Goal: Task Accomplishment & Management: Complete application form

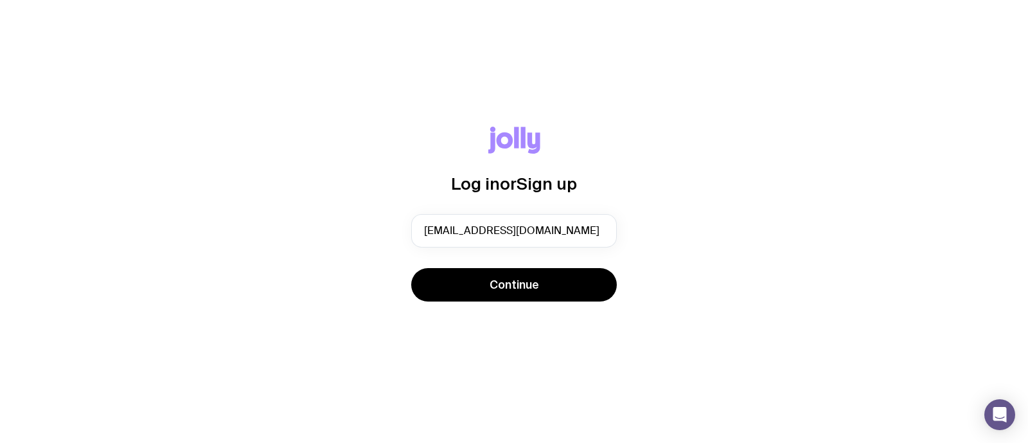
click at [522, 280] on span "Continue" at bounding box center [513, 284] width 49 height 15
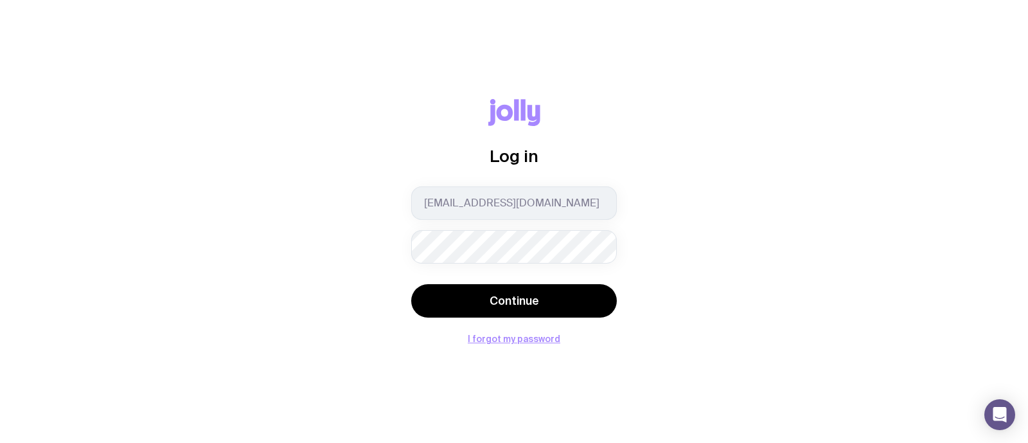
click at [411, 284] on button "Continue" at bounding box center [514, 300] width 206 height 33
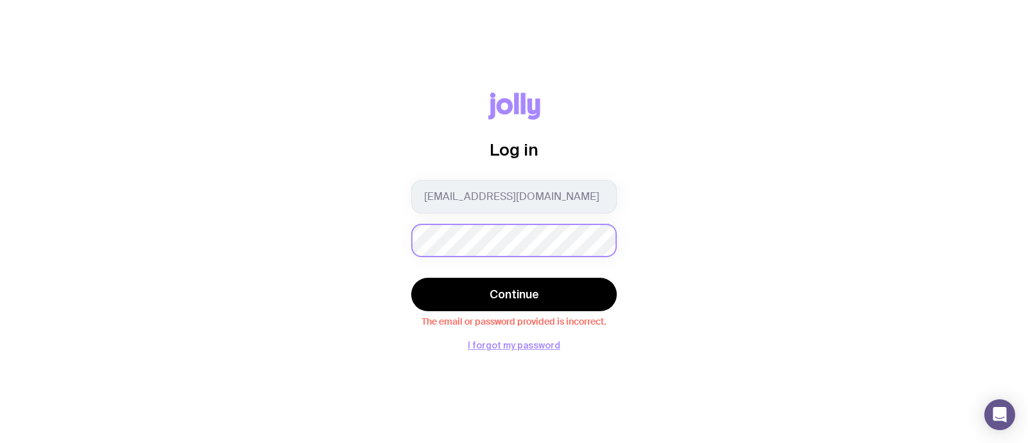
click at [411, 277] on button "Continue" at bounding box center [514, 293] width 206 height 33
click at [518, 346] on button "I forgot my password" at bounding box center [514, 345] width 92 height 10
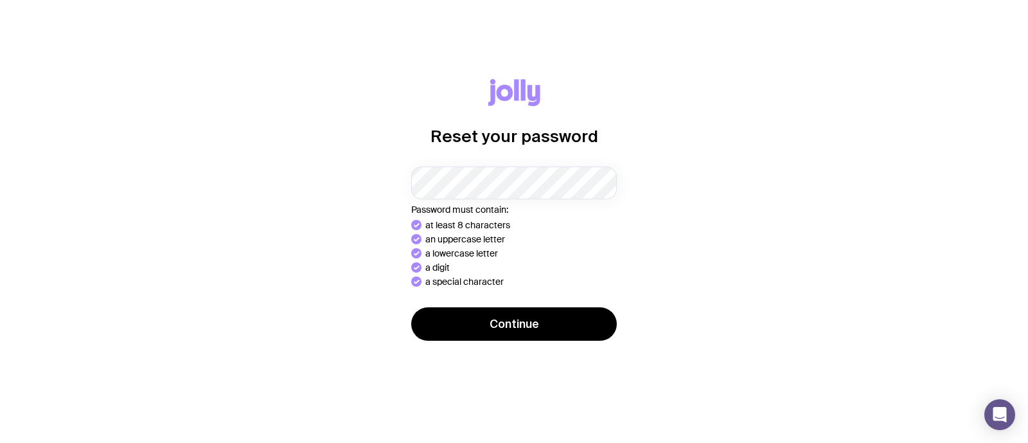
click at [514, 304] on div "Reset your password Password must contain: at least 8 characters an uppercase l…" at bounding box center [514, 221] width 966 height 285
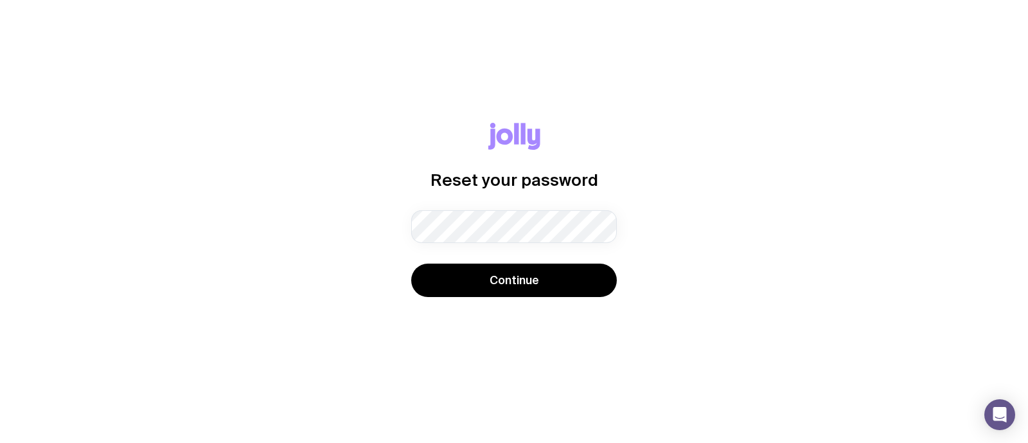
click at [513, 301] on div "Reset your password Password must contain: at least 8 characters an uppercase l…" at bounding box center [514, 222] width 966 height 198
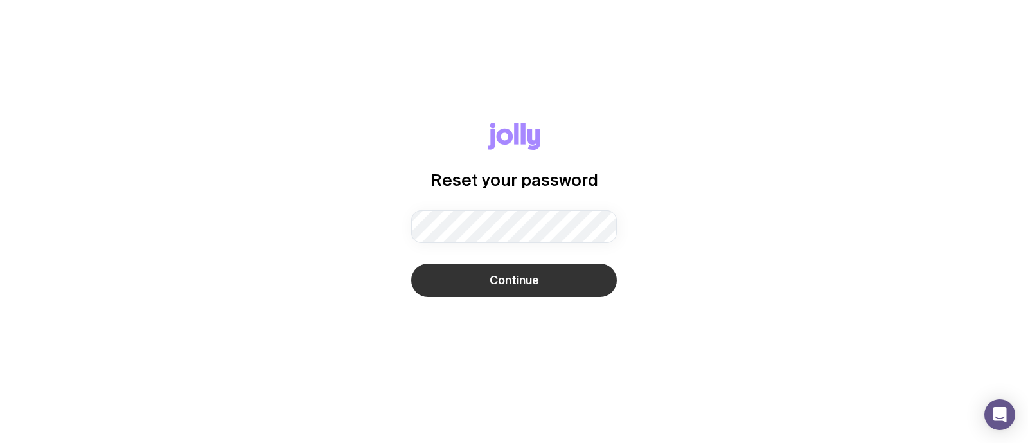
click at [512, 266] on button "Continue" at bounding box center [514, 279] width 206 height 33
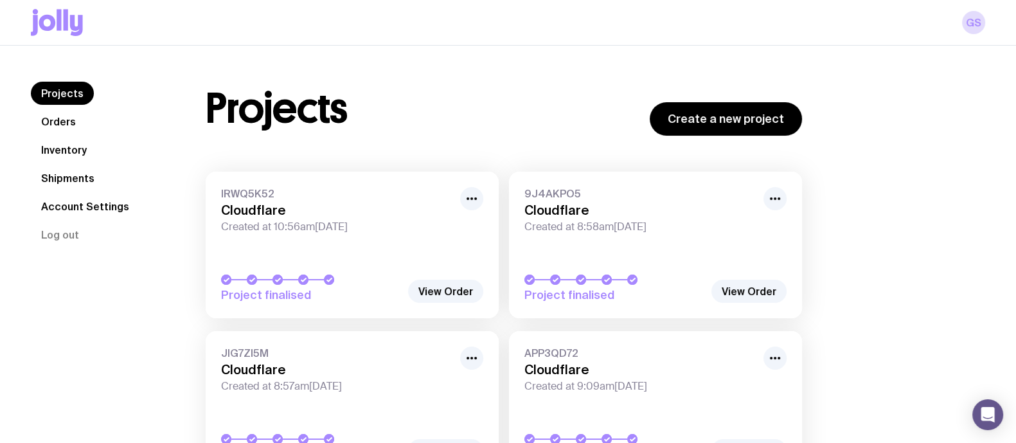
click at [69, 116] on link "Orders" at bounding box center [58, 121] width 55 height 23
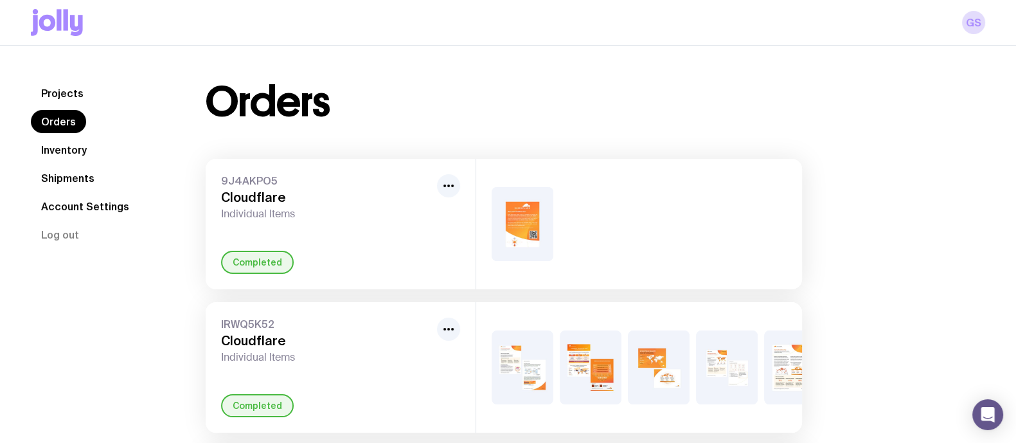
click at [77, 152] on link "Inventory" at bounding box center [64, 149] width 66 height 23
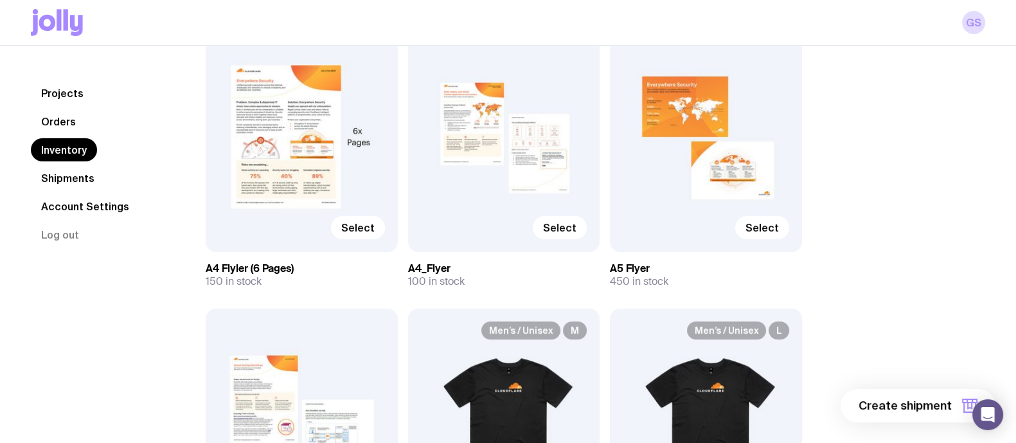
scroll to position [180, 0]
click at [760, 233] on span "Select" at bounding box center [761, 228] width 33 height 13
click at [0, 0] on input "Select" at bounding box center [0, 0] width 0 height 0
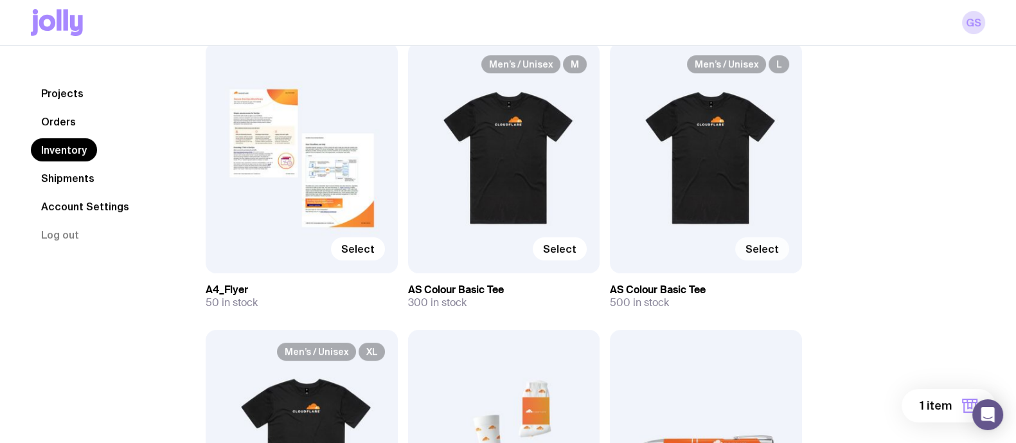
scroll to position [489, 0]
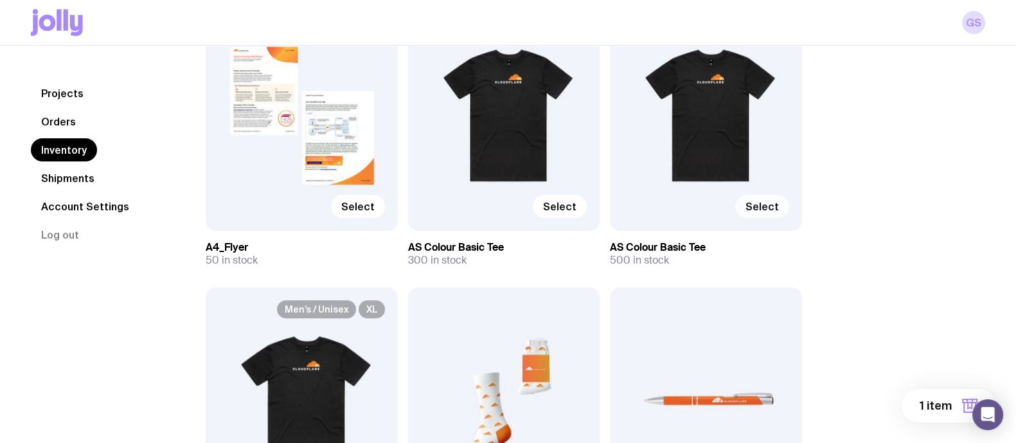
click at [763, 212] on label "Select" at bounding box center [762, 206] width 54 height 23
click at [0, 0] on input "Select" at bounding box center [0, 0] width 0 height 0
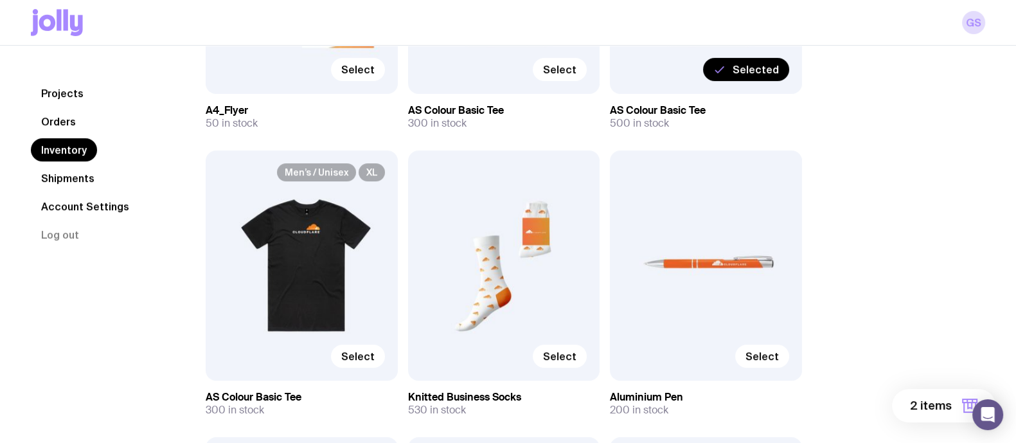
scroll to position [627, 0]
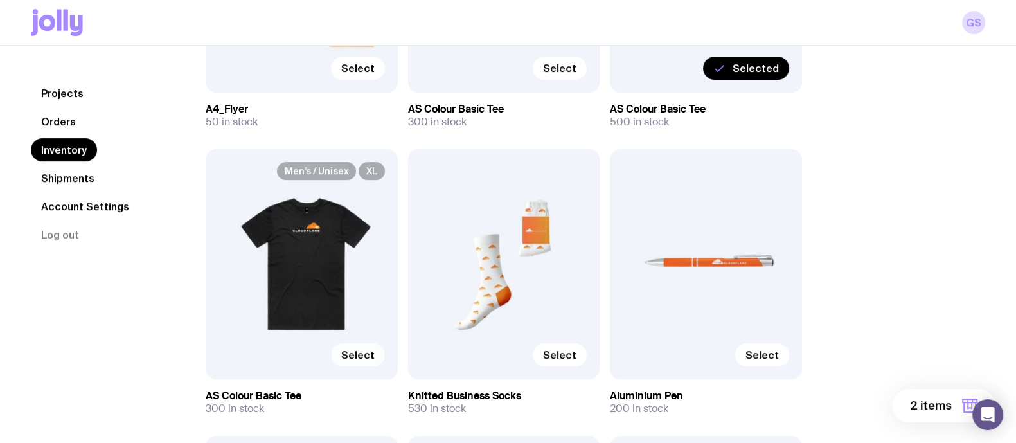
click at [366, 351] on span "Select" at bounding box center [357, 354] width 33 height 13
click at [0, 0] on input "Select" at bounding box center [0, 0] width 0 height 0
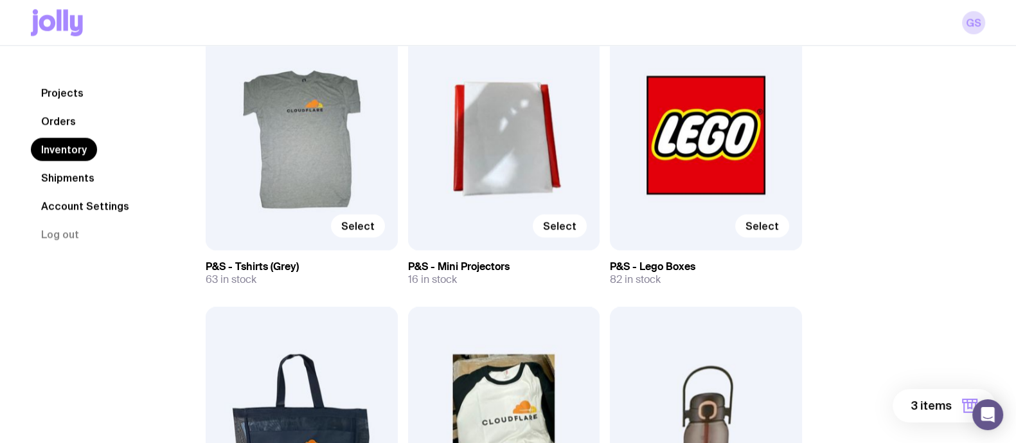
scroll to position [2212, 0]
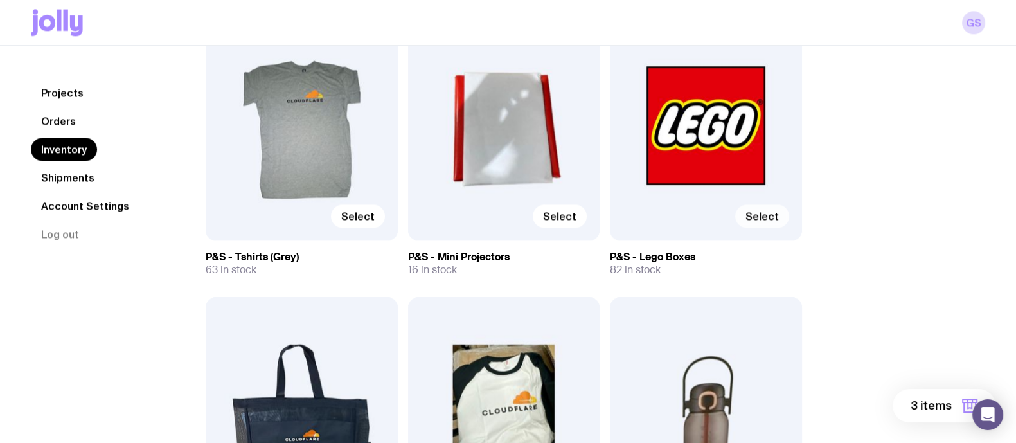
click at [756, 210] on span "Select" at bounding box center [761, 215] width 33 height 13
click at [0, 0] on input "Select" at bounding box center [0, 0] width 0 height 0
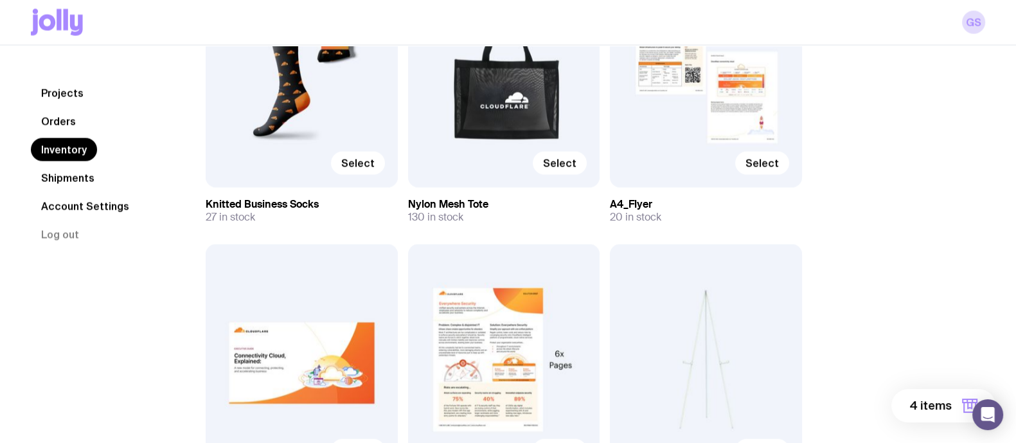
scroll to position [3126, 0]
click at [763, 160] on span "Select" at bounding box center [761, 162] width 33 height 13
click at [0, 0] on input "Select" at bounding box center [0, 0] width 0 height 0
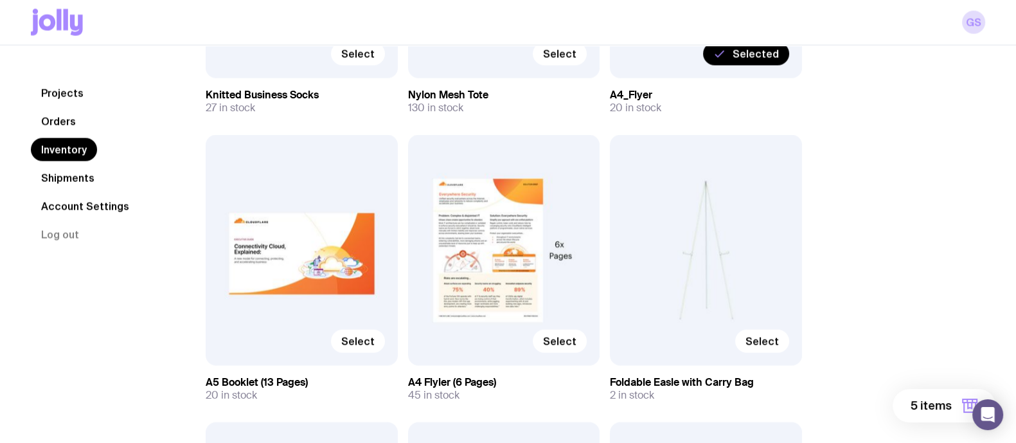
scroll to position [3235, 0]
click at [737, 55] on span "Selected" at bounding box center [755, 53] width 46 height 13
click at [0, 0] on input "Selected" at bounding box center [0, 0] width 0 height 0
click at [559, 335] on span "Select" at bounding box center [559, 340] width 33 height 13
click at [0, 0] on input "Select" at bounding box center [0, 0] width 0 height 0
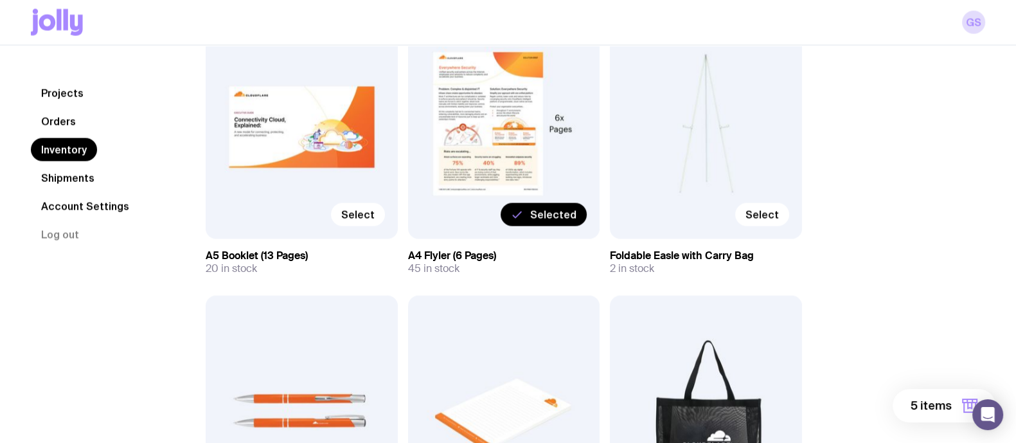
scroll to position [3362, 0]
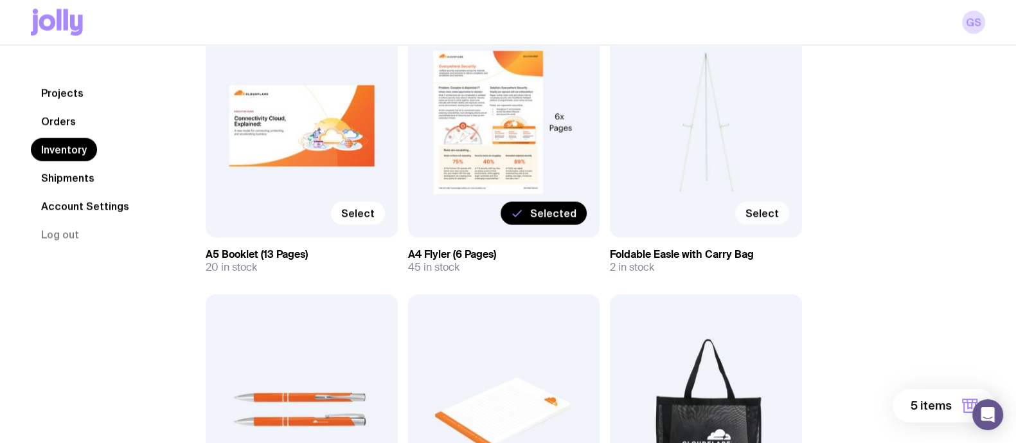
click at [777, 214] on span "Select" at bounding box center [761, 213] width 33 height 13
click at [0, 0] on input "Select" at bounding box center [0, 0] width 0 height 0
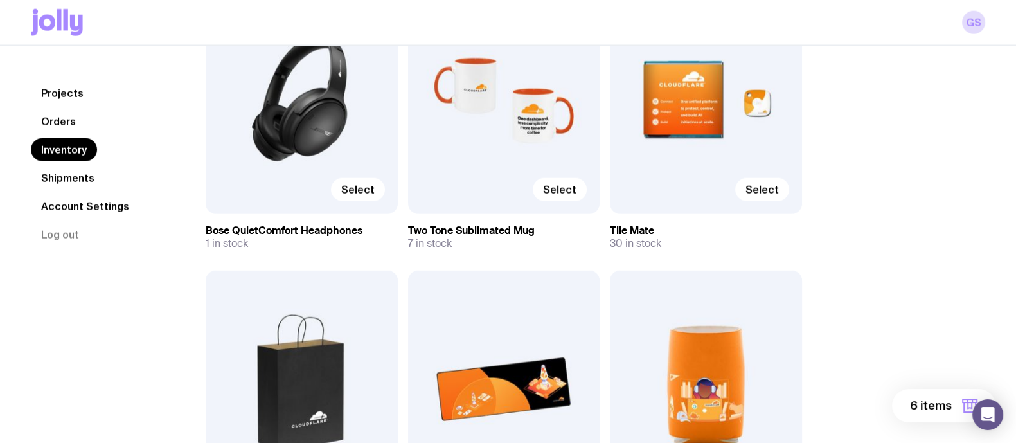
scroll to position [3959, 0]
click at [354, 194] on span "Select" at bounding box center [357, 189] width 33 height 13
click at [0, 0] on input "Select" at bounding box center [0, 0] width 0 height 0
click at [351, 194] on span "Selected" at bounding box center [351, 189] width 46 height 13
click at [0, 0] on input "Selected" at bounding box center [0, 0] width 0 height 0
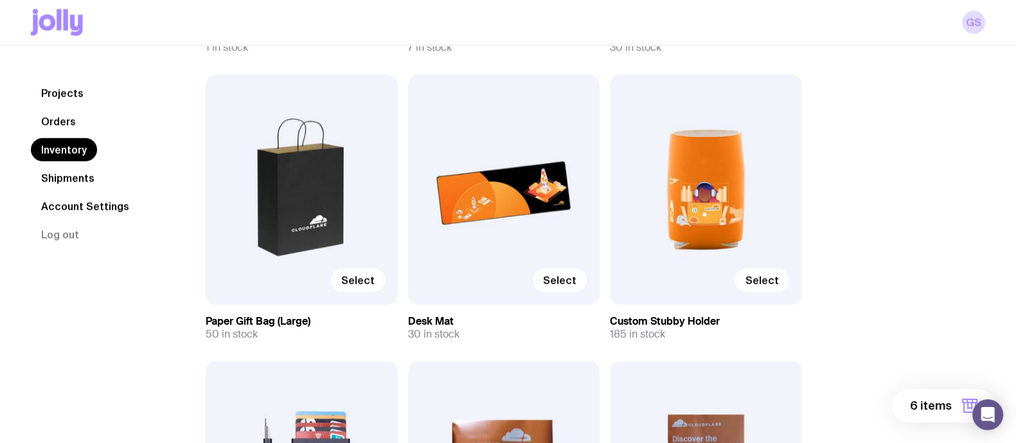
scroll to position [4154, 0]
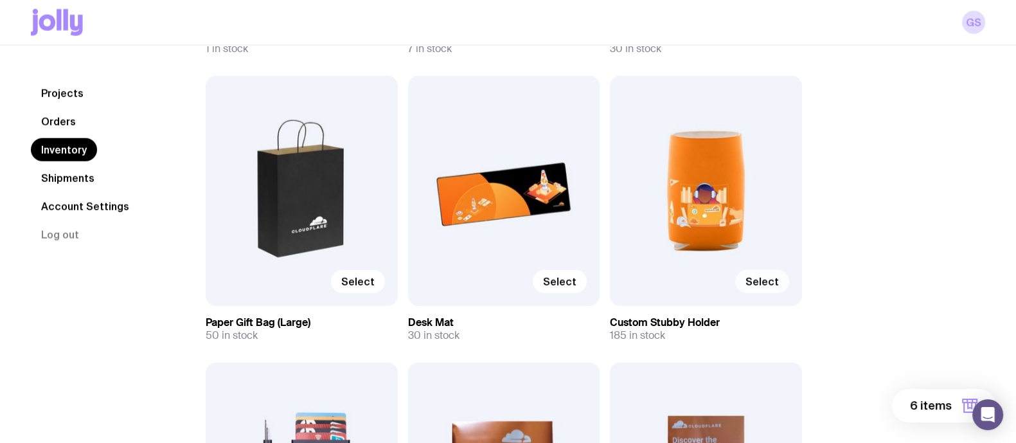
click at [763, 283] on span "Select" at bounding box center [761, 281] width 33 height 13
click at [0, 0] on input "Select" at bounding box center [0, 0] width 0 height 0
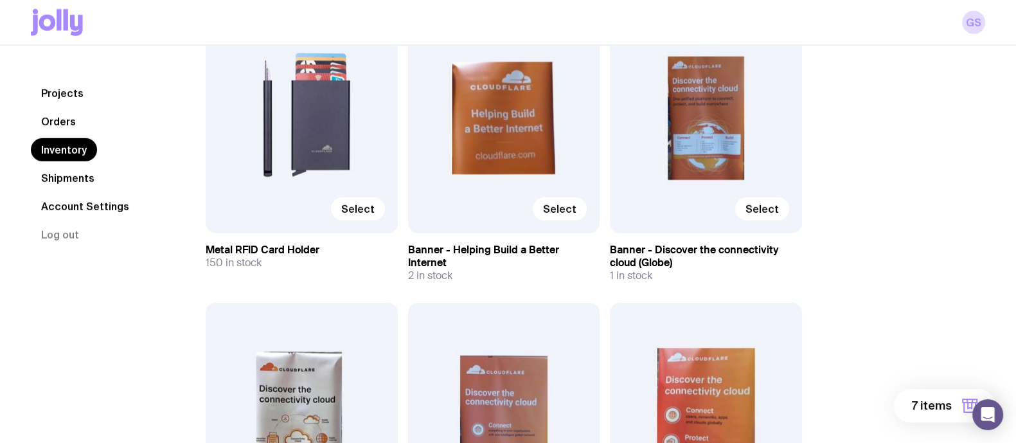
scroll to position [4517, 0]
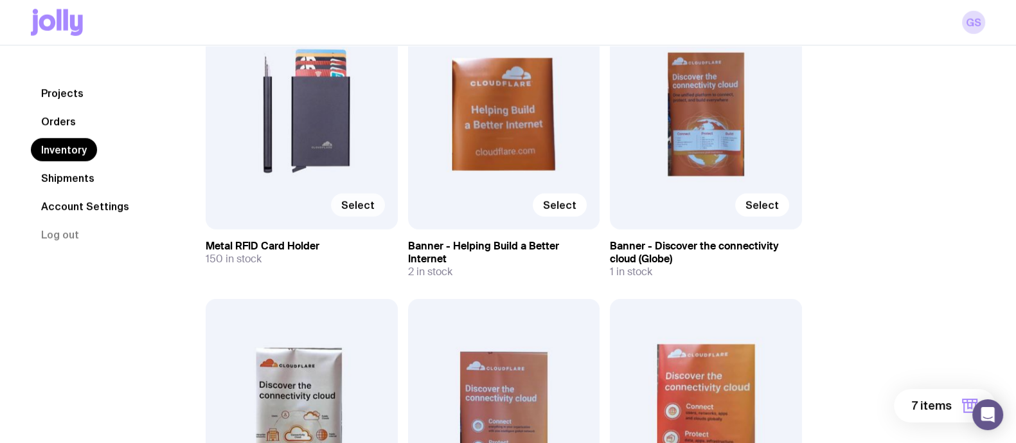
click at [352, 215] on label "Select" at bounding box center [358, 204] width 54 height 23
click at [0, 0] on input "Select" at bounding box center [0, 0] width 0 height 0
click at [770, 201] on span "Select" at bounding box center [761, 204] width 33 height 13
click at [0, 0] on input "Select" at bounding box center [0, 0] width 0 height 0
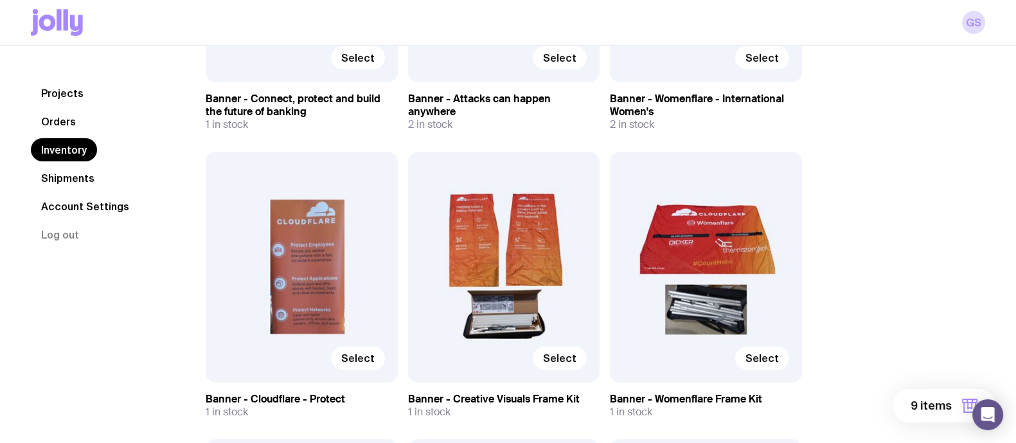
scroll to position [5264, 0]
click at [346, 358] on span "Select" at bounding box center [357, 357] width 33 height 13
click at [0, 0] on input "Select" at bounding box center [0, 0] width 0 height 0
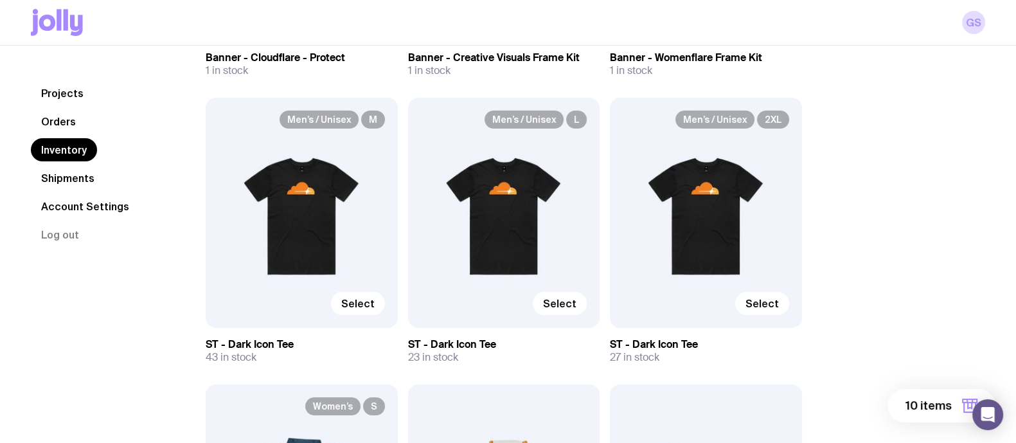
scroll to position [5605, 0]
click at [928, 405] on span "10 items" at bounding box center [928, 405] width 46 height 15
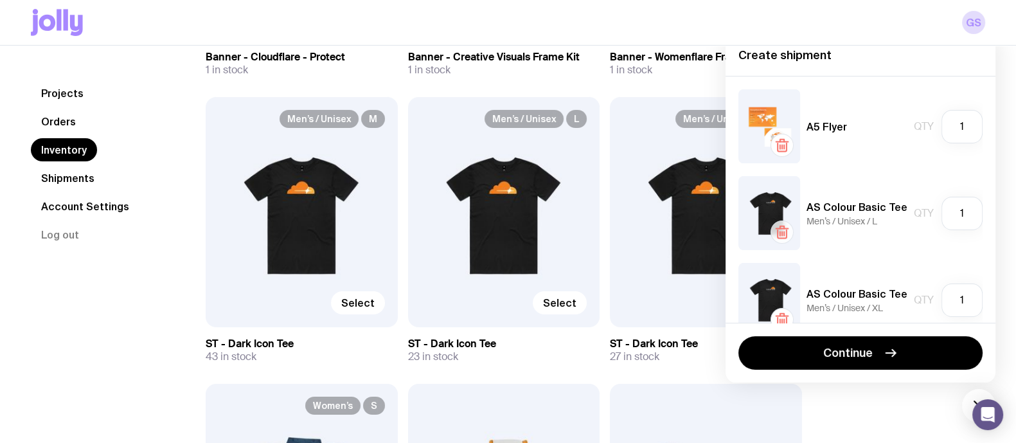
click at [782, 229] on icon "button" at bounding box center [782, 229] width 12 height 0
click at [780, 229] on icon "button" at bounding box center [781, 231] width 15 height 15
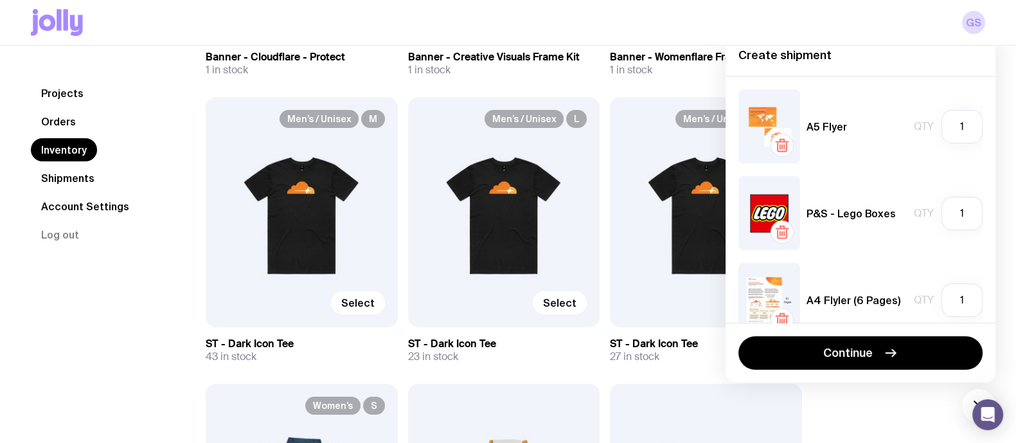
click at [513, 188] on div "Men’s / Unisex L Select" at bounding box center [504, 212] width 192 height 230
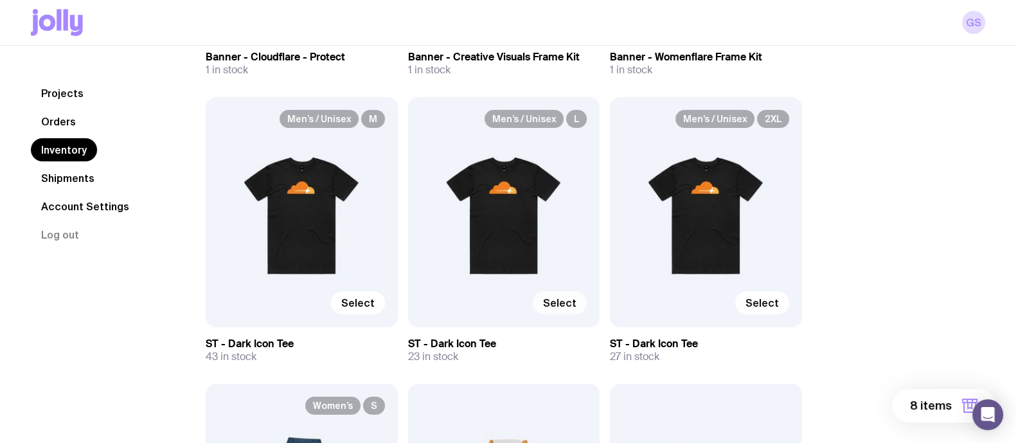
click at [568, 302] on span "Select" at bounding box center [559, 302] width 33 height 13
click at [0, 0] on input "Select" at bounding box center [0, 0] width 0 height 0
click at [761, 311] on label "Select" at bounding box center [762, 302] width 54 height 23
click at [0, 0] on input "Select" at bounding box center [0, 0] width 0 height 0
click at [342, 296] on label "Select" at bounding box center [358, 302] width 54 height 23
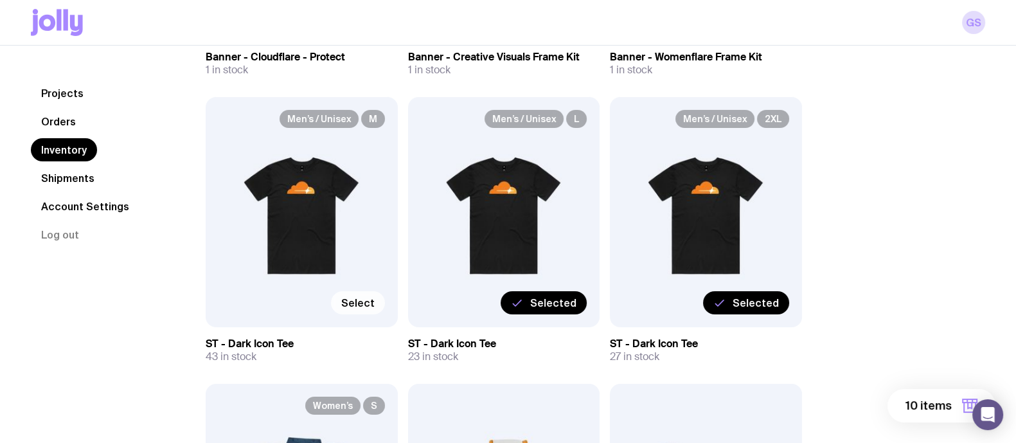
click at [0, 0] on input "Select" at bounding box center [0, 0] width 0 height 0
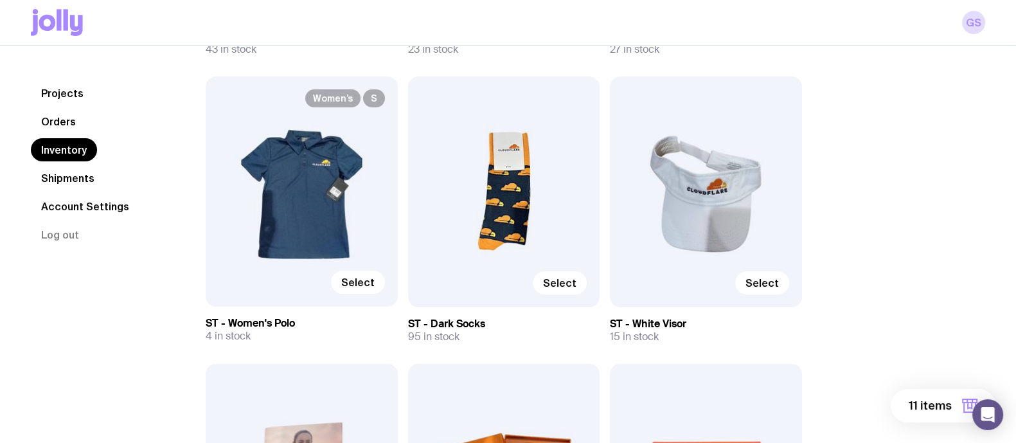
scroll to position [5914, 0]
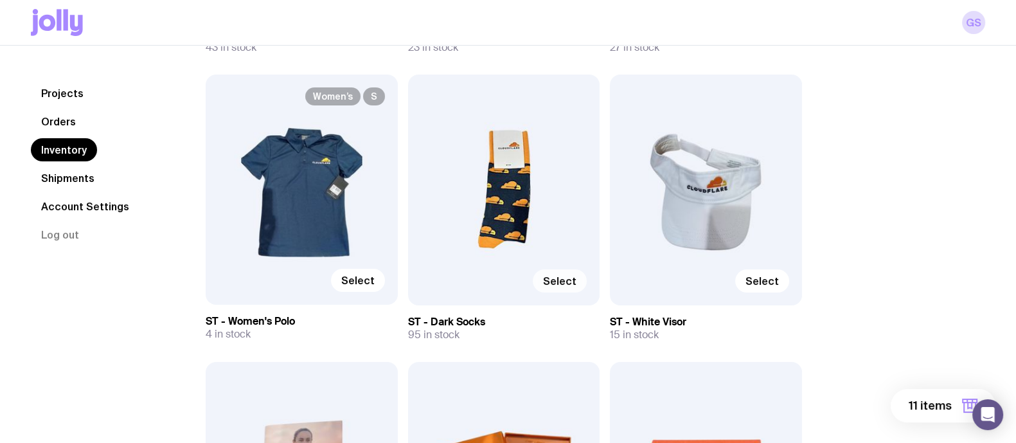
click at [565, 285] on span "Select" at bounding box center [559, 280] width 33 height 13
click at [0, 0] on input "Select" at bounding box center [0, 0] width 0 height 0
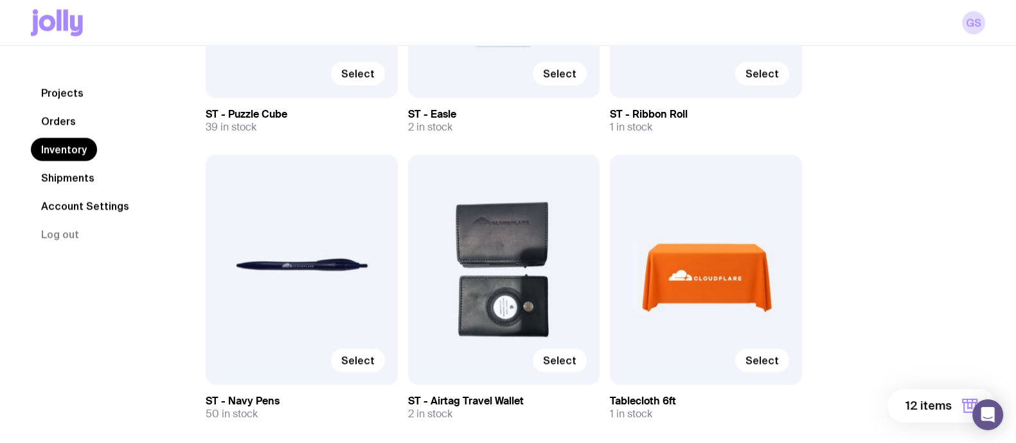
scroll to position [8479, 0]
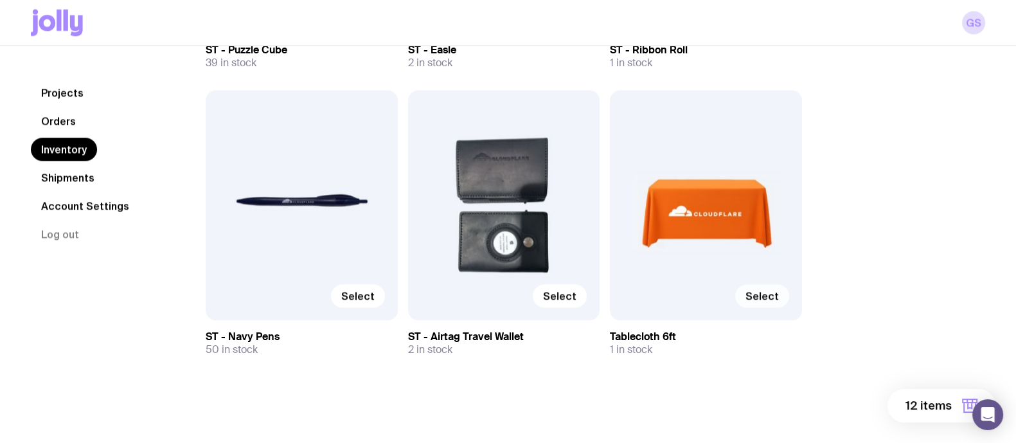
click at [751, 290] on span "Select" at bounding box center [761, 295] width 33 height 13
click at [0, 0] on input "Select" at bounding box center [0, 0] width 0 height 0
click at [904, 401] on button "13 items" at bounding box center [941, 405] width 107 height 33
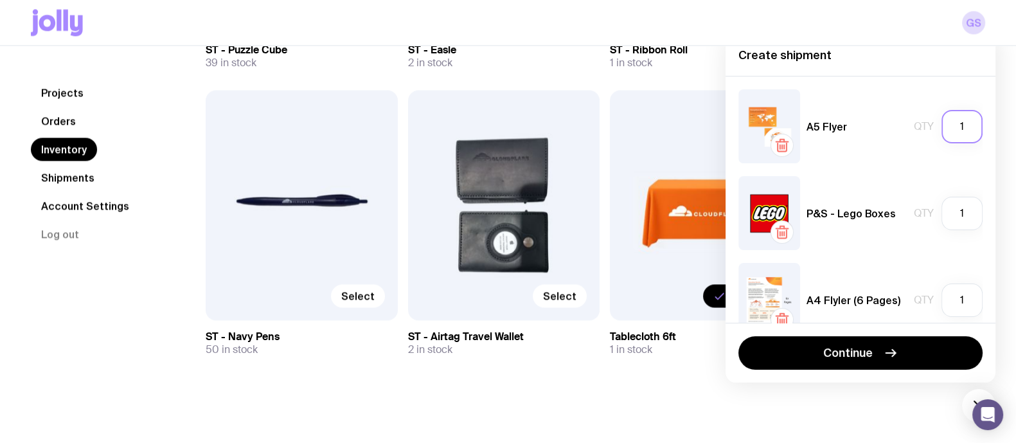
click at [956, 123] on input "1" at bounding box center [961, 126] width 41 height 33
type input "100"
drag, startPoint x: 951, startPoint y: 213, endPoint x: 935, endPoint y: 213, distance: 16.7
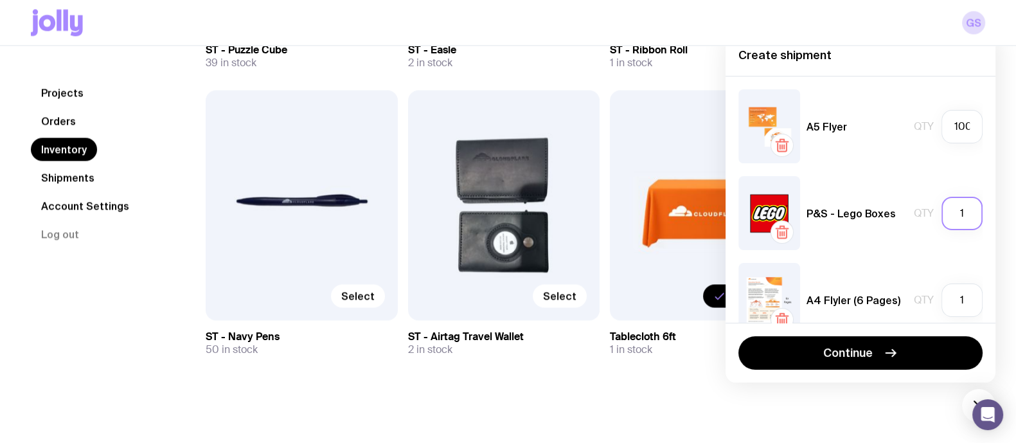
click at [941, 213] on input "1" at bounding box center [961, 213] width 41 height 33
type input "3"
click at [949, 268] on div "A4 Flyler (6 Pages) Qty 1" at bounding box center [860, 300] width 244 height 74
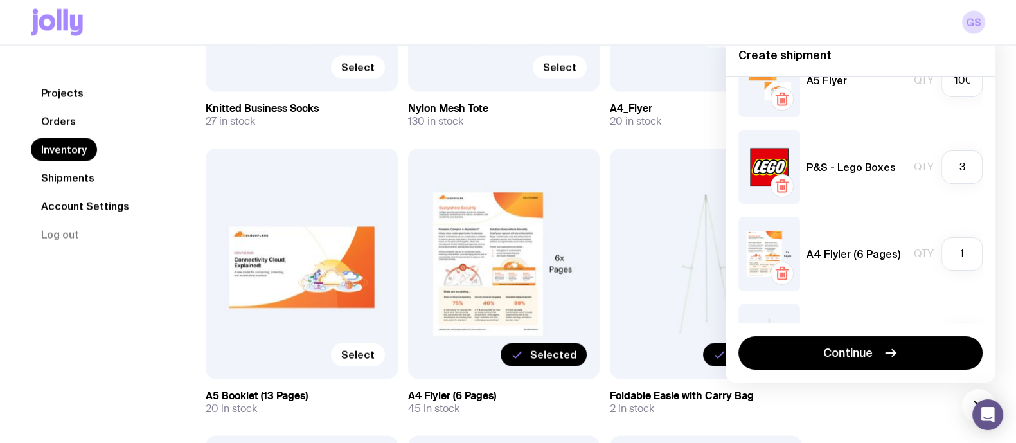
scroll to position [3218, 0]
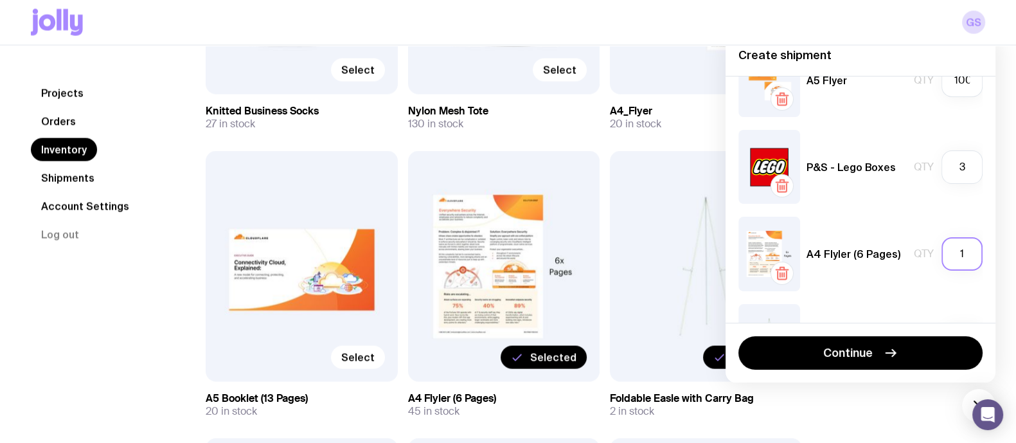
click at [947, 251] on input "1" at bounding box center [961, 253] width 41 height 33
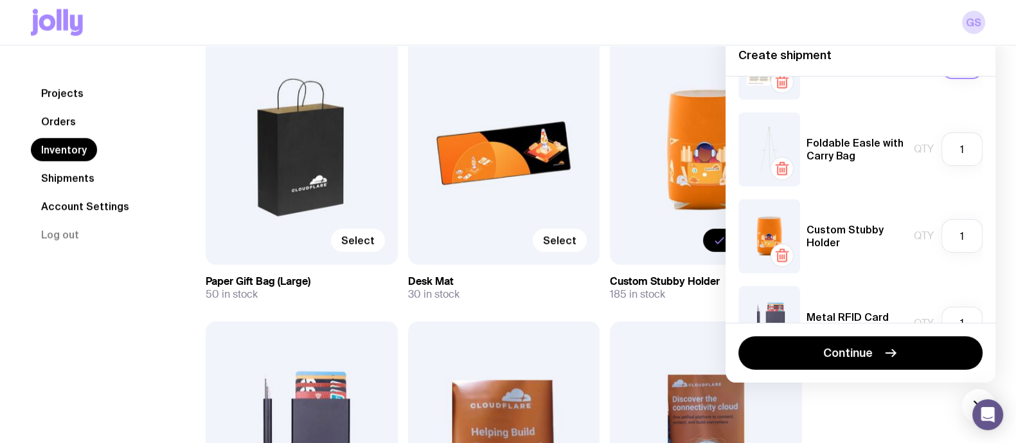
scroll to position [4198, 0]
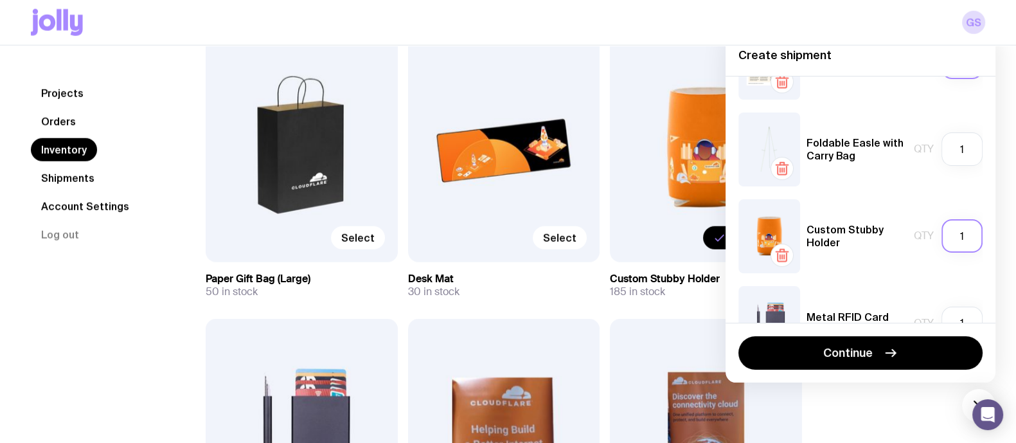
type input "20"
drag, startPoint x: 952, startPoint y: 236, endPoint x: 938, endPoint y: 234, distance: 13.5
click at [941, 234] on input "1" at bounding box center [961, 235] width 41 height 33
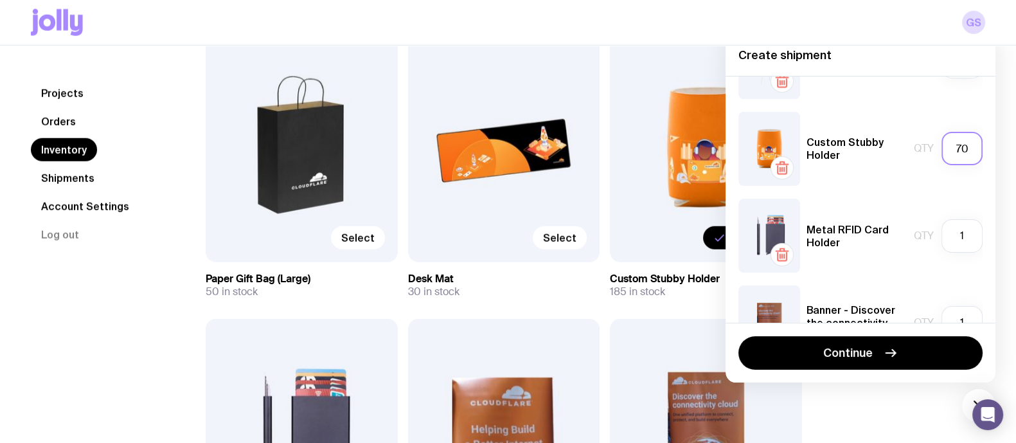
scroll to position [327, 0]
type input "70"
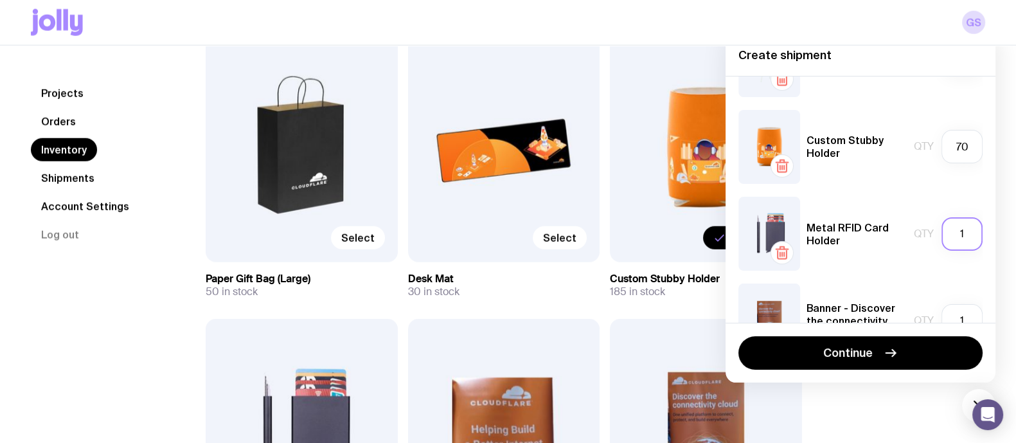
drag, startPoint x: 944, startPoint y: 238, endPoint x: 953, endPoint y: 238, distance: 9.0
click at [953, 238] on input "1" at bounding box center [961, 233] width 41 height 33
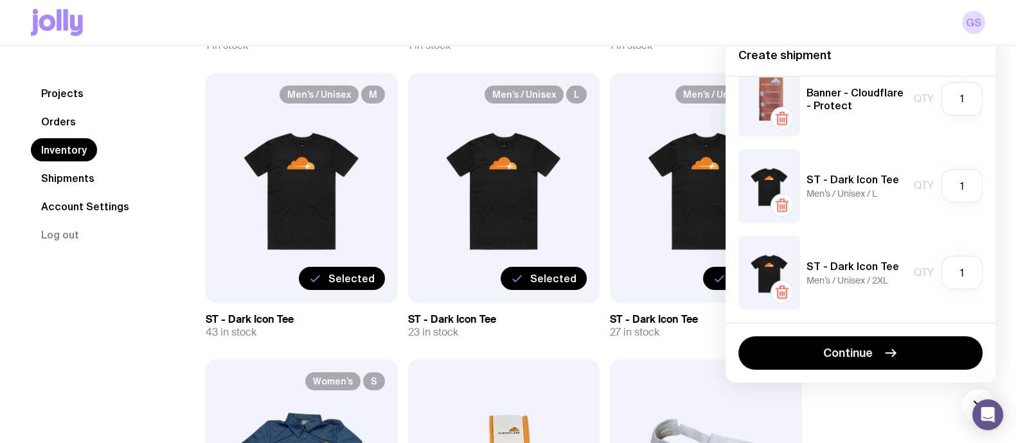
scroll to position [5631, 0]
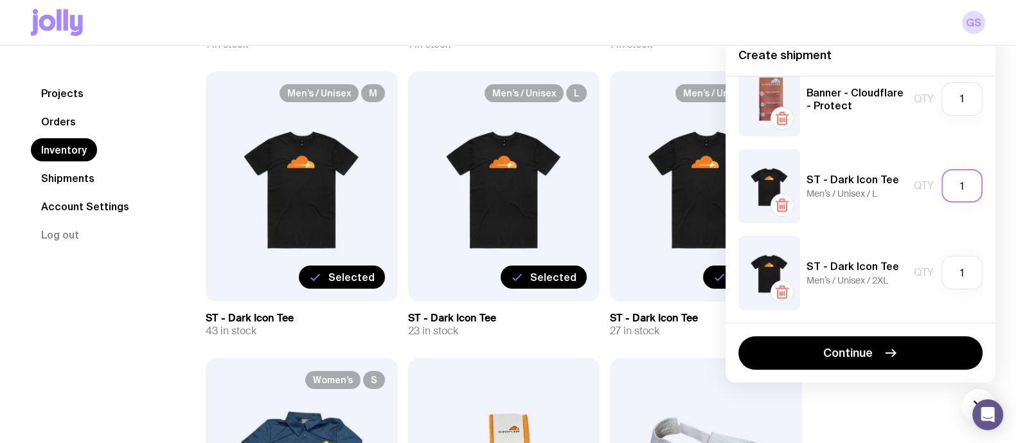
type input "70"
drag, startPoint x: 954, startPoint y: 189, endPoint x: 934, endPoint y: 178, distance: 23.0
click at [941, 178] on input "1" at bounding box center [961, 185] width 41 height 33
type input "23"
drag, startPoint x: 945, startPoint y: 280, endPoint x: 958, endPoint y: 279, distance: 12.9
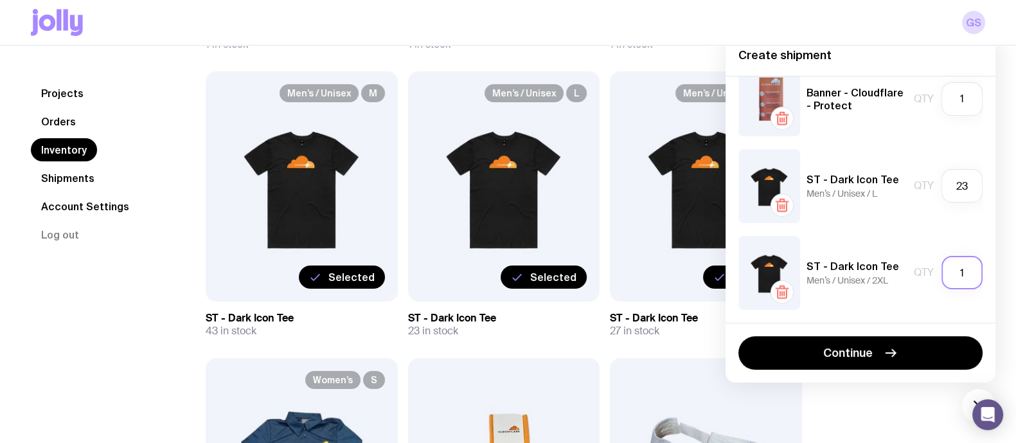
click at [958, 279] on input "1" at bounding box center [961, 272] width 41 height 33
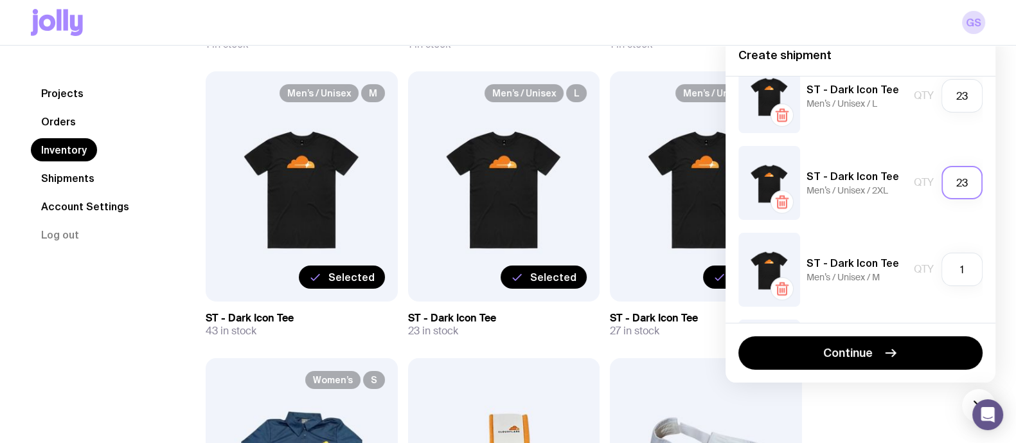
type input "23"
drag, startPoint x: 958, startPoint y: 279, endPoint x: 942, endPoint y: 270, distance: 18.4
click at [942, 270] on input "1" at bounding box center [961, 268] width 41 height 33
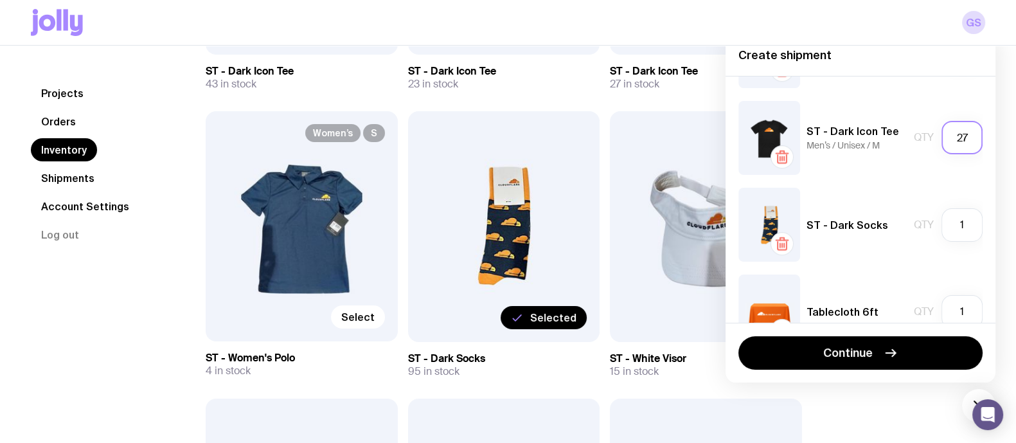
scroll to position [5884, 0]
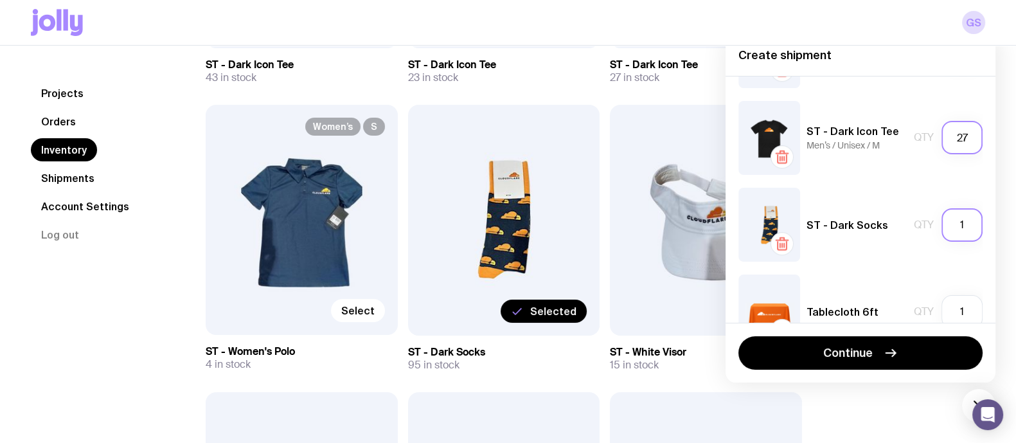
type input "27"
drag, startPoint x: 954, startPoint y: 222, endPoint x: 936, endPoint y: 219, distance: 18.2
click at [941, 219] on input "1" at bounding box center [961, 224] width 41 height 33
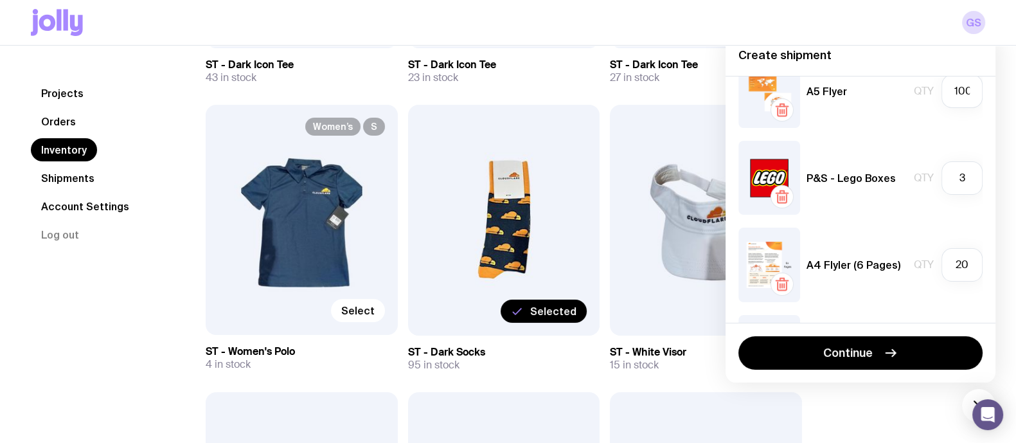
scroll to position [0, 0]
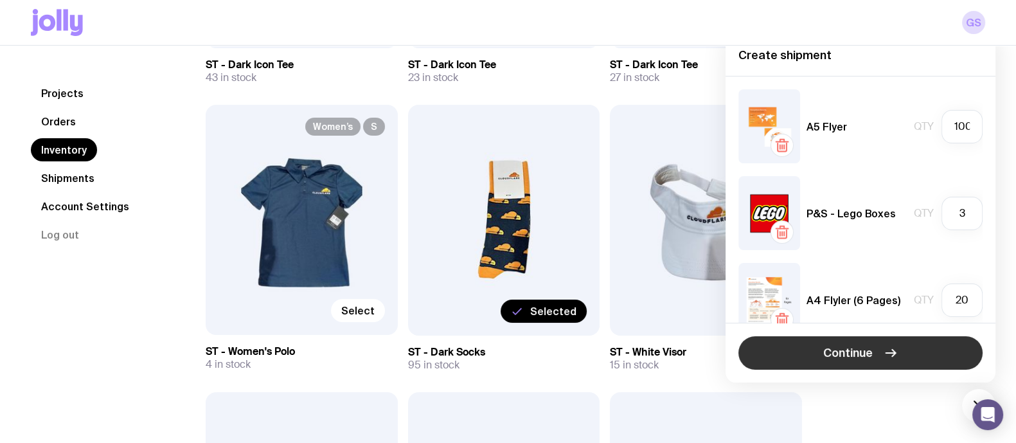
type input "30"
click at [837, 356] on span "Continue" at bounding box center [847, 352] width 49 height 15
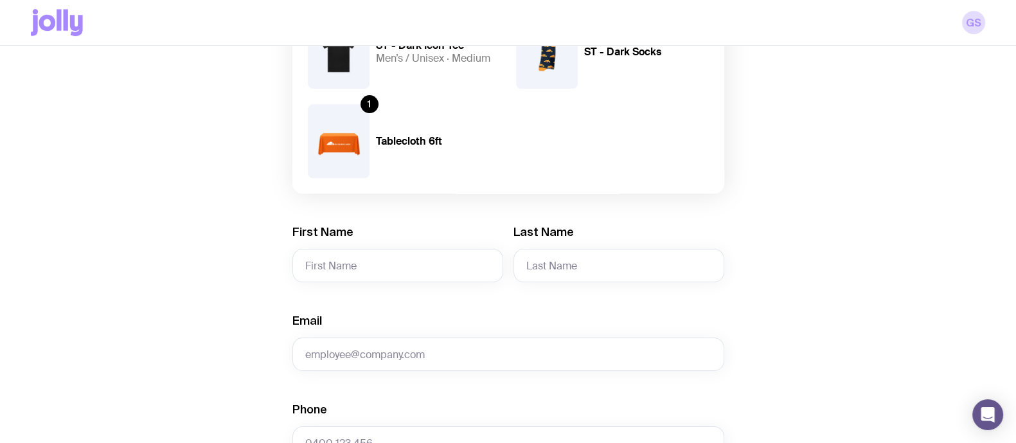
scroll to position [634, 0]
click at [424, 268] on input "First Name" at bounding box center [397, 264] width 211 height 33
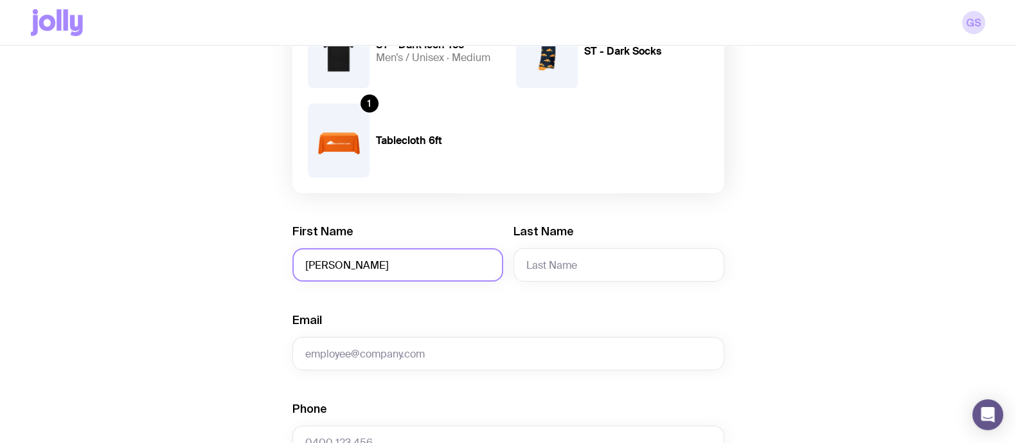
type input "[PERSON_NAME]"
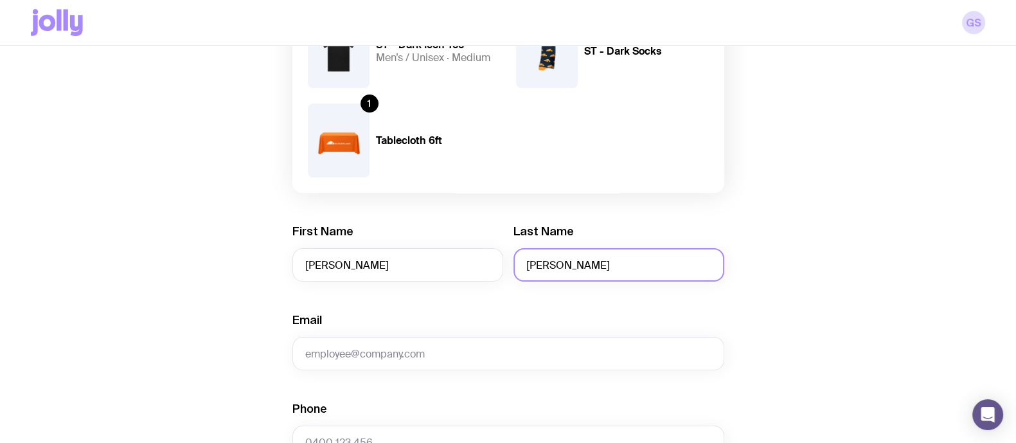
type input "[PERSON_NAME]"
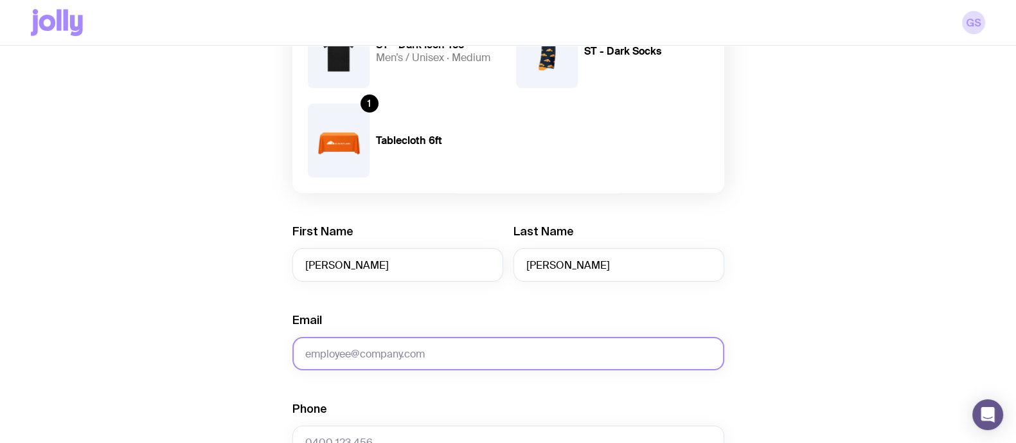
click at [392, 358] on input "Email" at bounding box center [508, 353] width 432 height 33
paste input "[PERSON_NAME][EMAIL_ADDRESS][DOMAIN_NAME]"
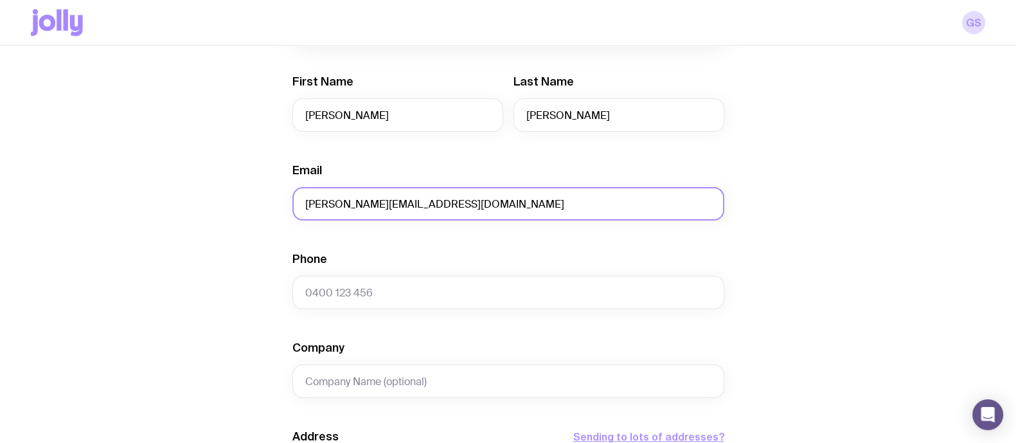
scroll to position [784, 0]
type input "[PERSON_NAME][EMAIL_ADDRESS][DOMAIN_NAME]"
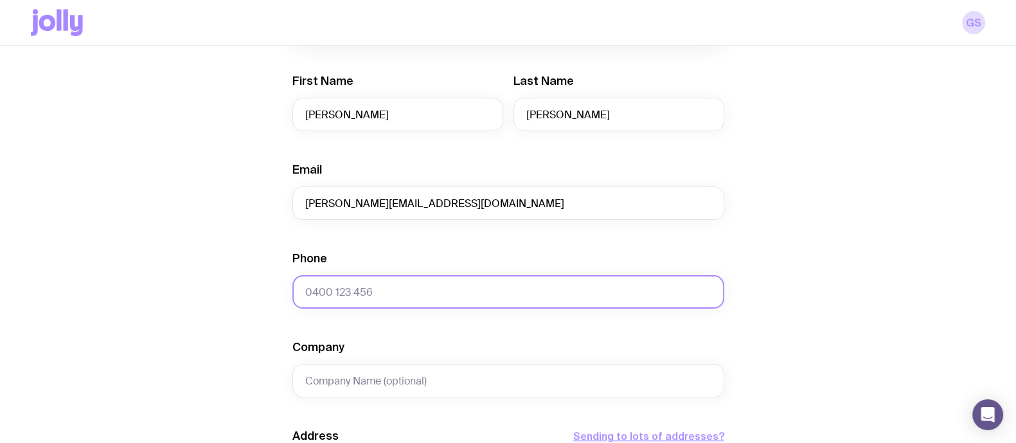
click at [371, 283] on input "Phone" at bounding box center [508, 291] width 432 height 33
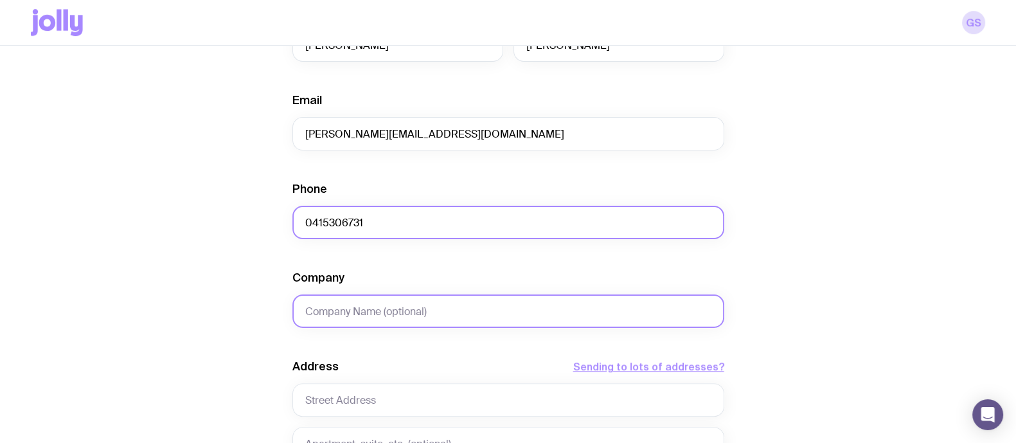
type input "0415306731"
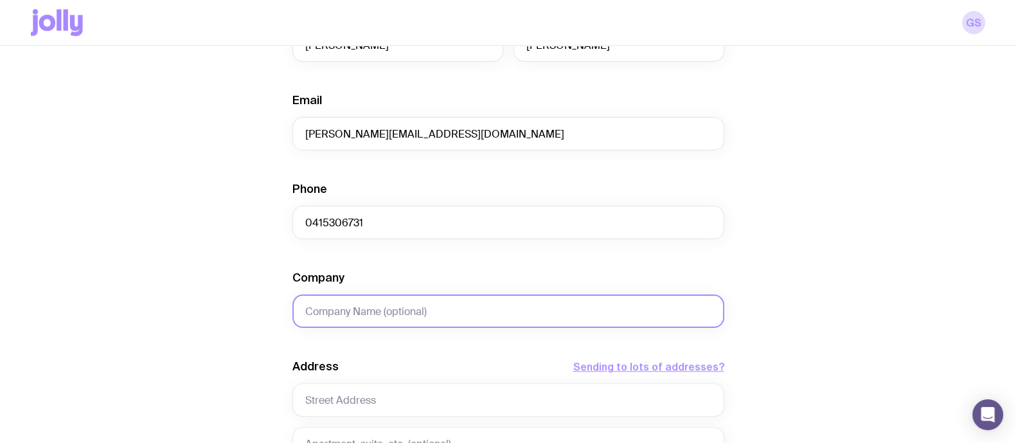
click at [373, 299] on input "Company" at bounding box center [508, 310] width 432 height 33
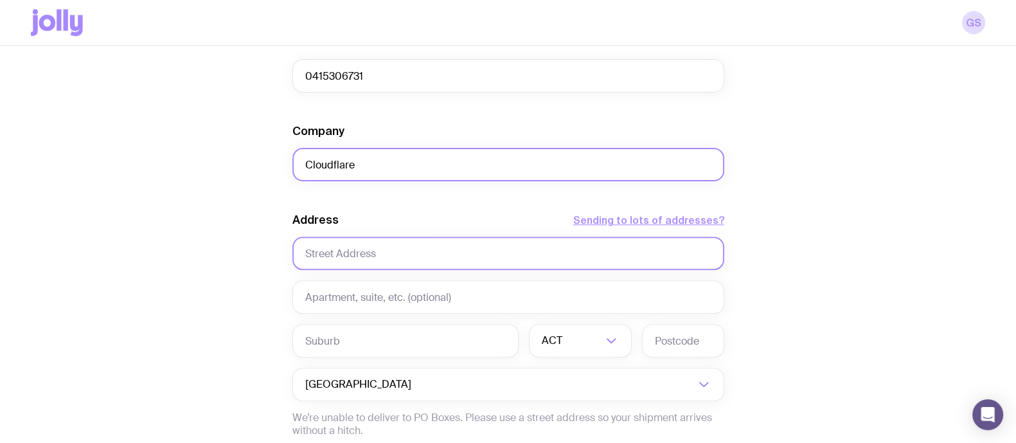
scroll to position [1001, 0]
type input "Cloudflare"
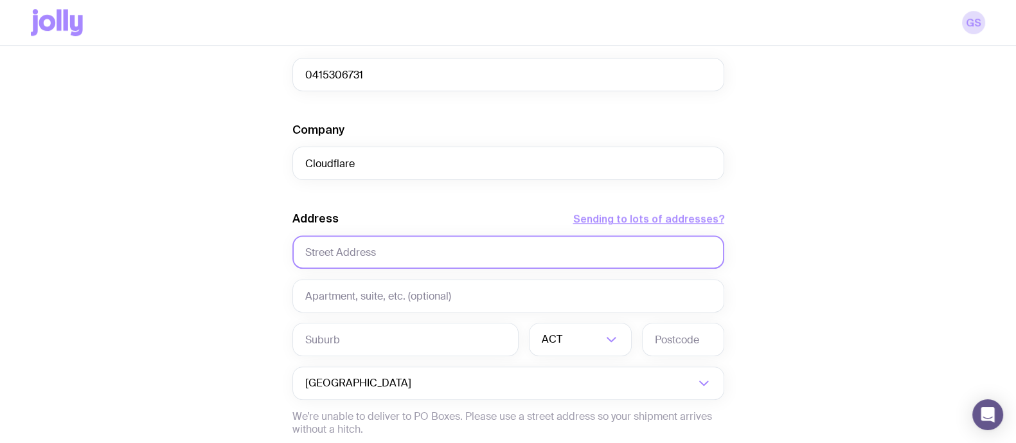
click at [339, 243] on input "text" at bounding box center [508, 251] width 432 height 33
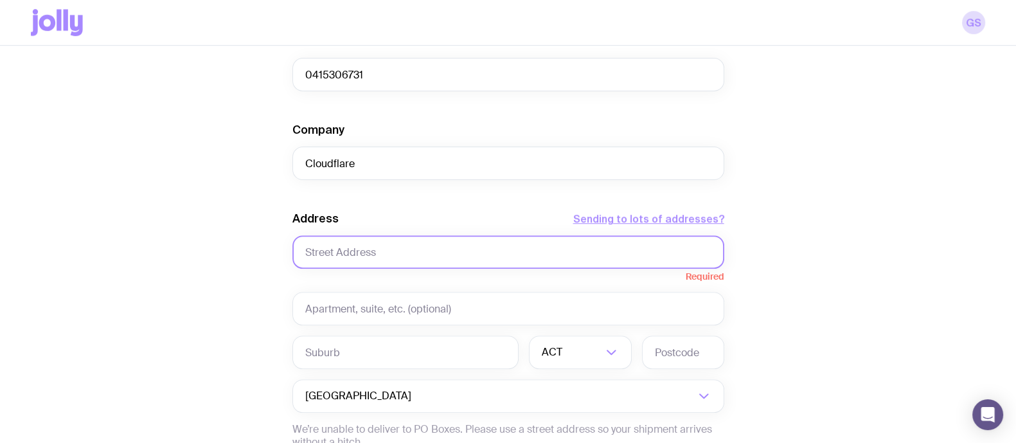
paste input "[STREET_ADDRESS]"
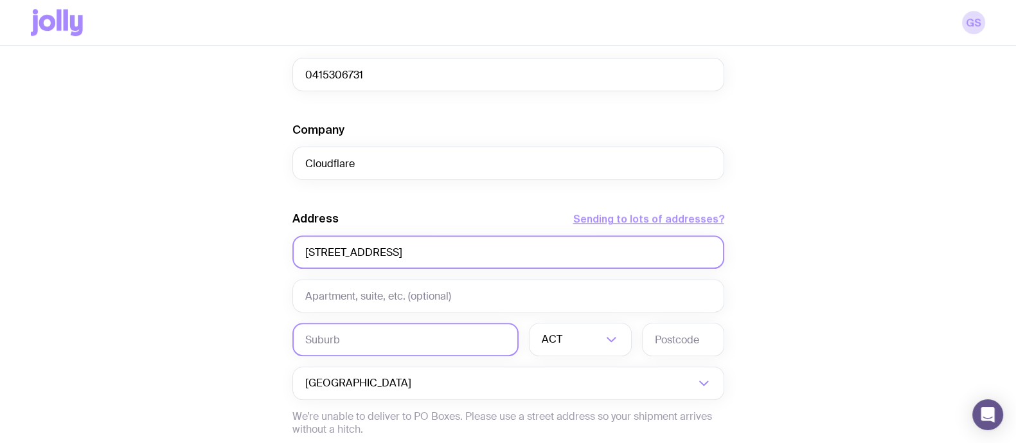
type input "[STREET_ADDRESS]"
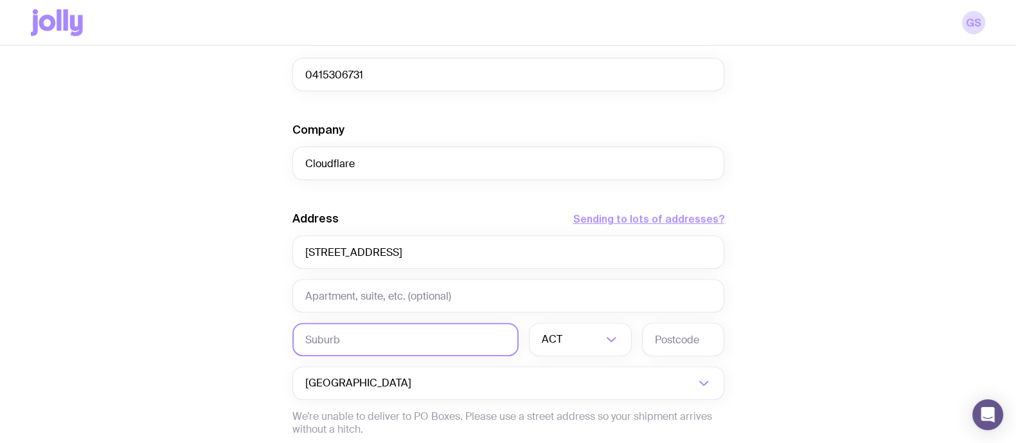
click at [414, 342] on input "text" at bounding box center [405, 338] width 226 height 33
type input "Victoria"
click at [577, 346] on input "Search for option" at bounding box center [583, 338] width 37 height 33
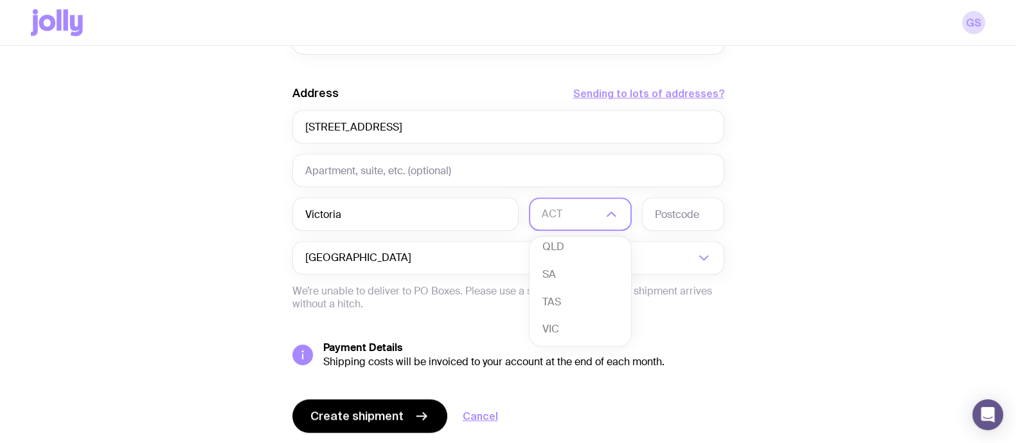
scroll to position [117, 0]
click at [583, 296] on li "VIC" at bounding box center [579, 302] width 101 height 28
click at [678, 206] on input "text" at bounding box center [683, 213] width 82 height 33
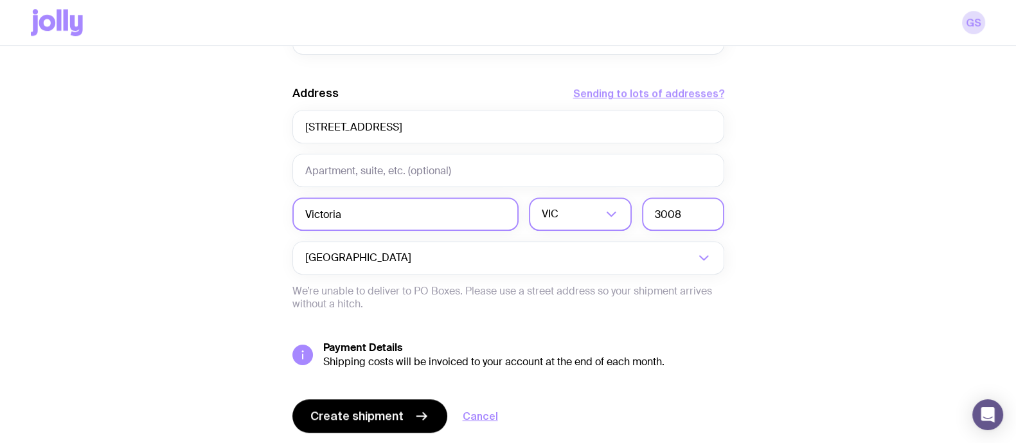
type input "3008"
click at [376, 216] on input "Victoria" at bounding box center [405, 213] width 226 height 33
type input "[GEOGRAPHIC_DATA]"
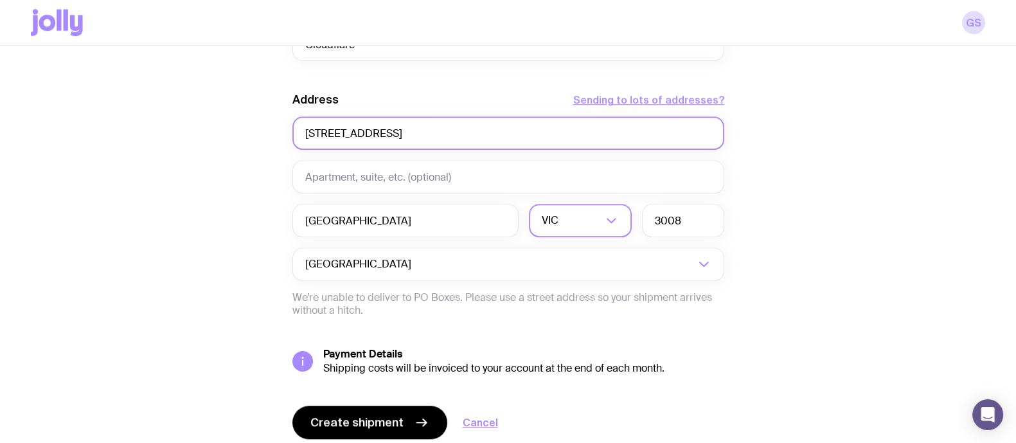
scroll to position [1119, 0]
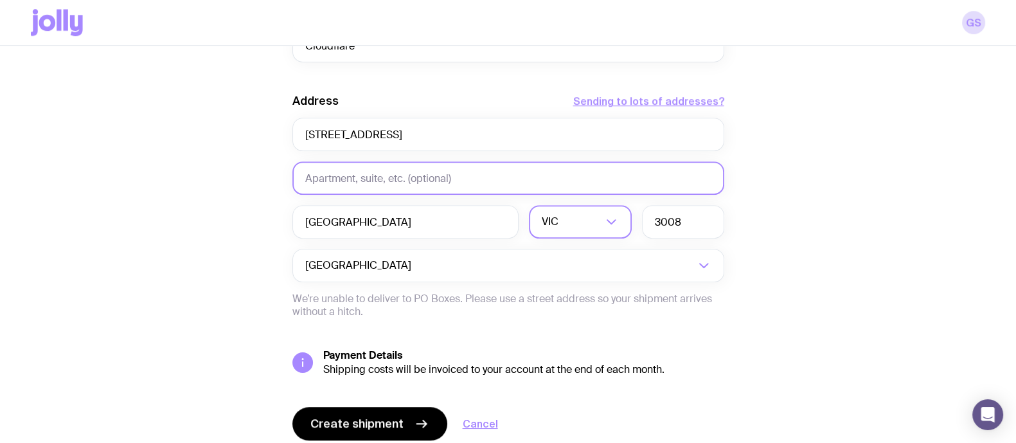
click at [353, 178] on input "text" at bounding box center [508, 177] width 432 height 33
type input "[GEOGRAPHIC_DATA]"
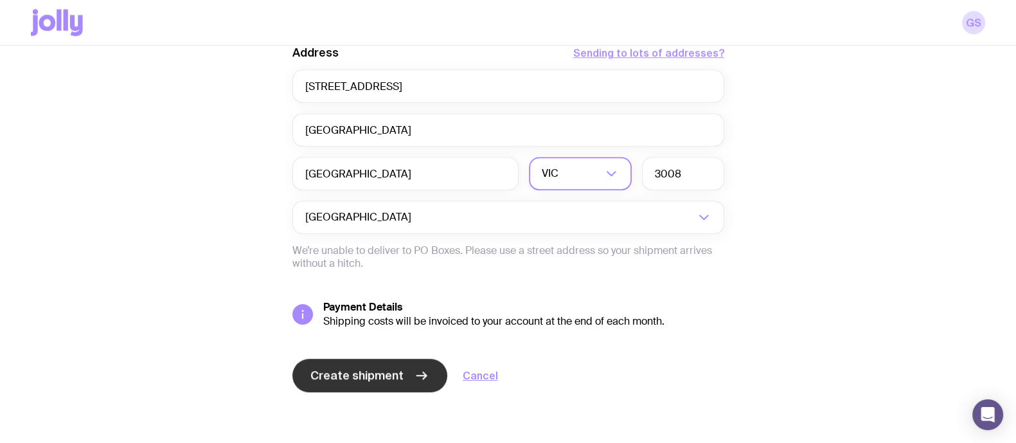
click at [362, 380] on span "Create shipment" at bounding box center [356, 374] width 93 height 15
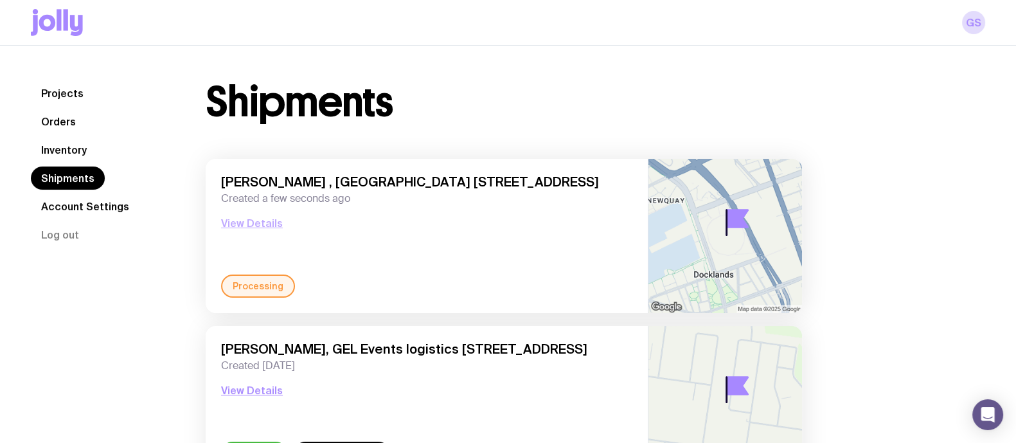
click at [254, 220] on button "View Details" at bounding box center [252, 222] width 62 height 15
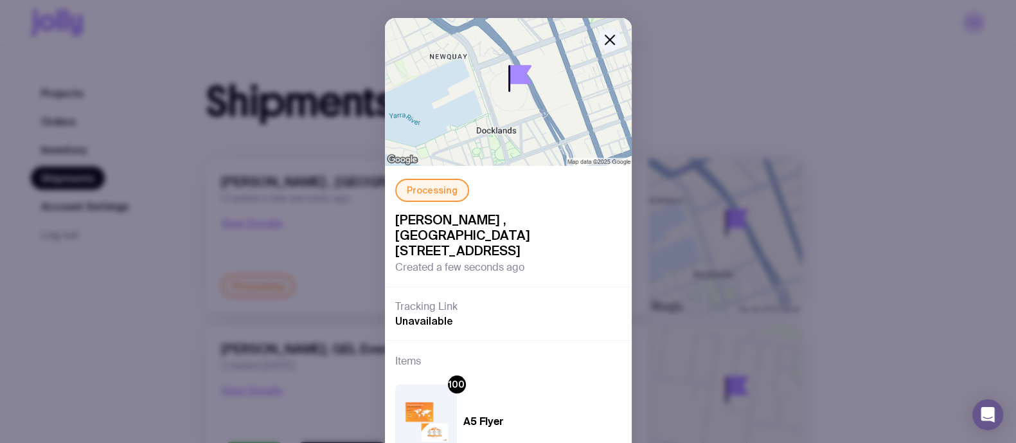
scroll to position [21, 0]
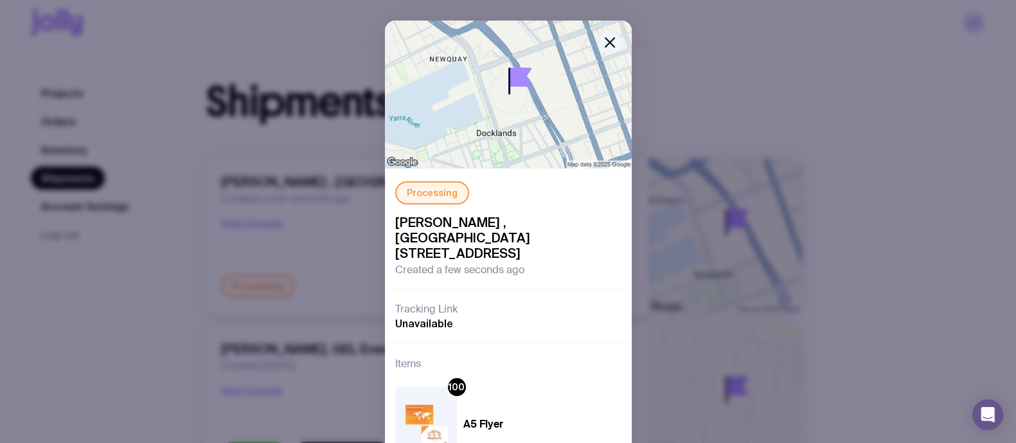
click at [221, 215] on button "View Details" at bounding box center [252, 222] width 62 height 15
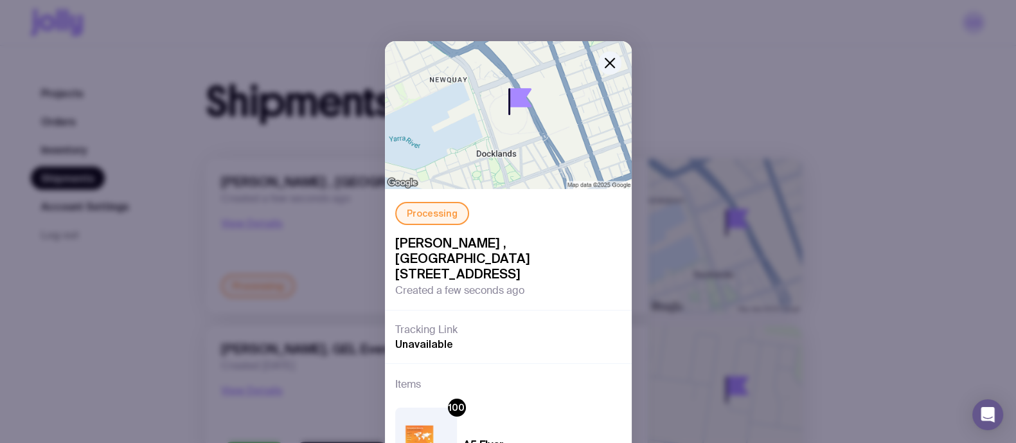
click at [166, 77] on div "Processing [PERSON_NAME] , [GEOGRAPHIC_DATA] [STREET_ADDRESS] Created a few sec…" at bounding box center [508, 221] width 1016 height 443
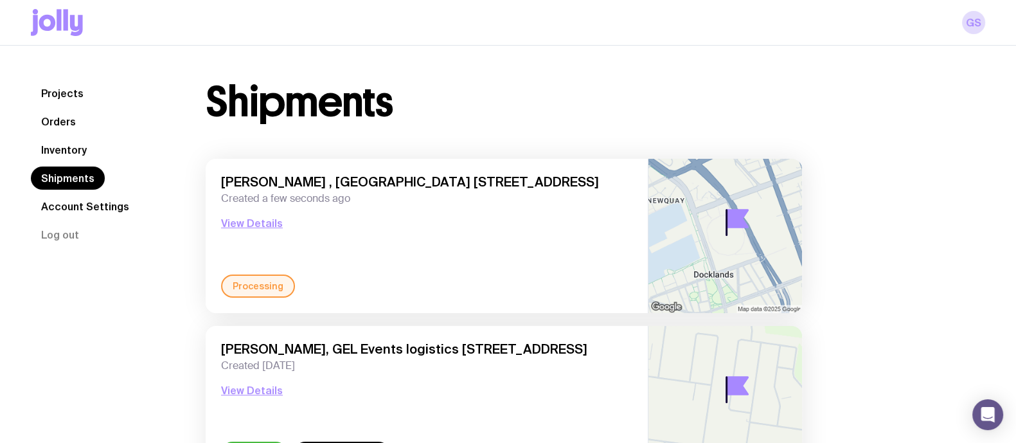
click at [55, 30] on icon at bounding box center [57, 22] width 52 height 27
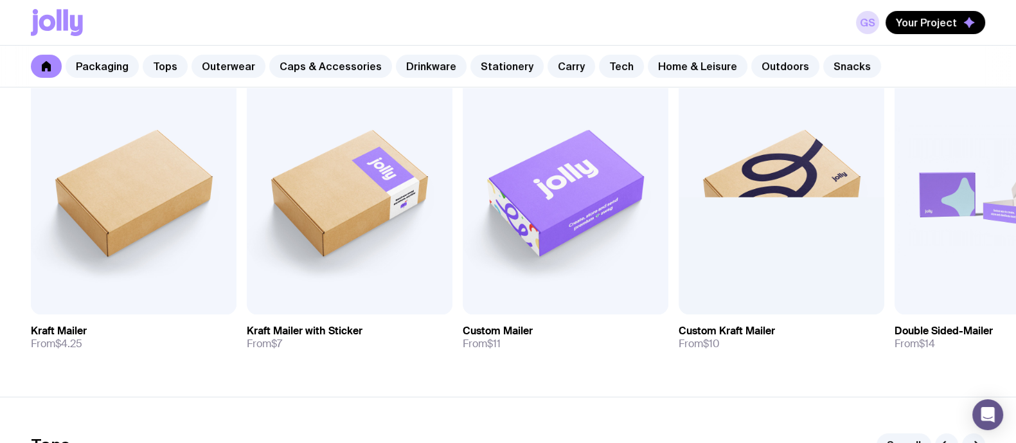
scroll to position [285, 0]
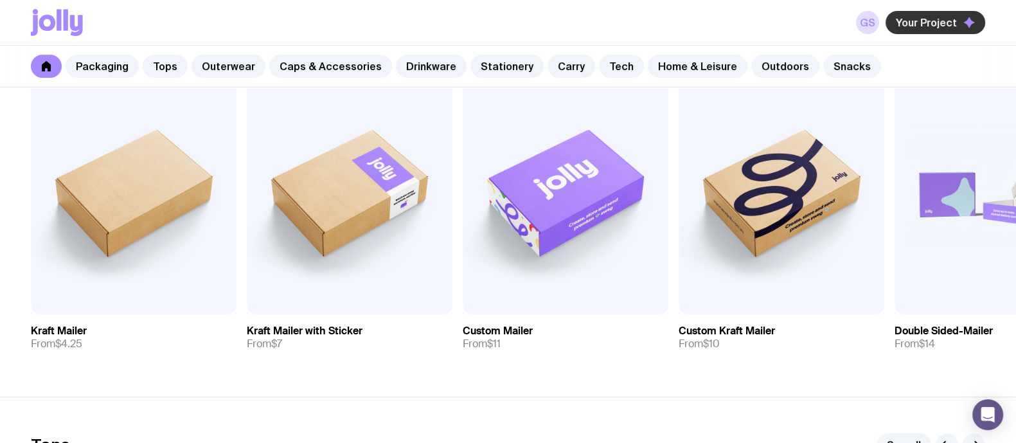
click at [910, 15] on button "Your Project" at bounding box center [935, 22] width 100 height 23
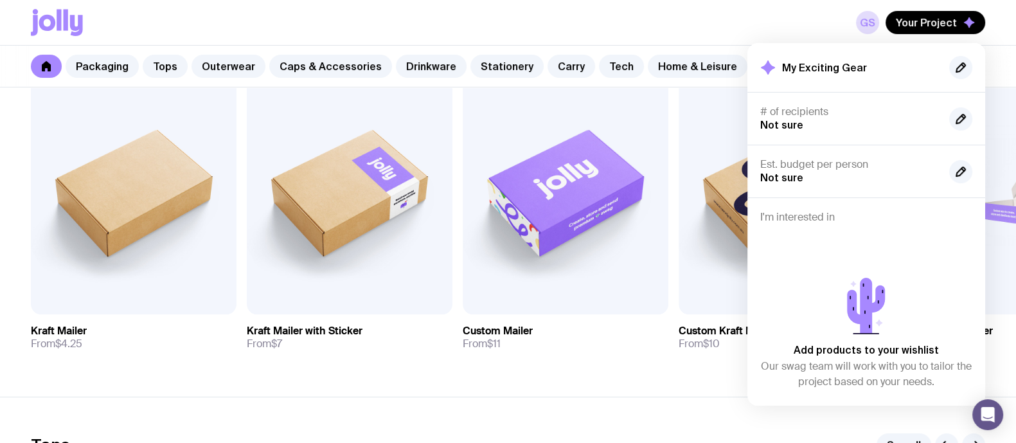
click at [33, 33] on icon at bounding box center [34, 25] width 7 height 21
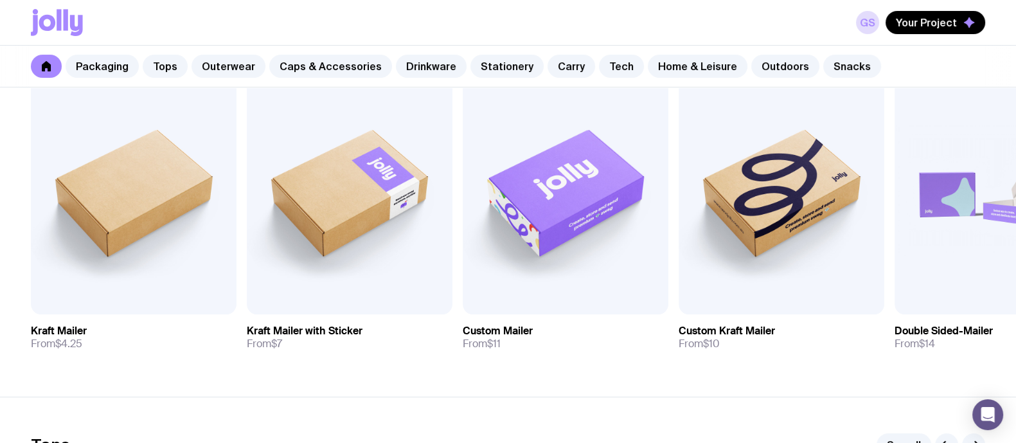
click at [56, 24] on icon at bounding box center [57, 22] width 52 height 27
click at [867, 21] on link "GS" at bounding box center [867, 22] width 23 height 23
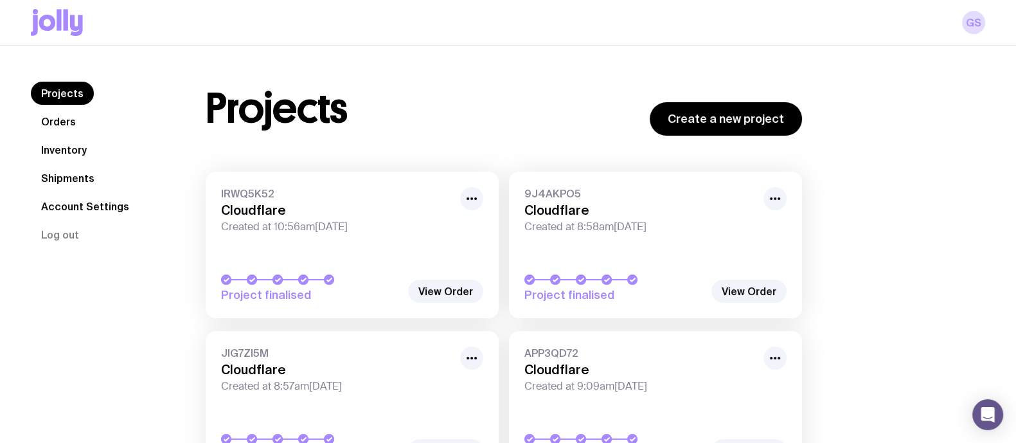
click at [78, 147] on link "Inventory" at bounding box center [64, 149] width 66 height 23
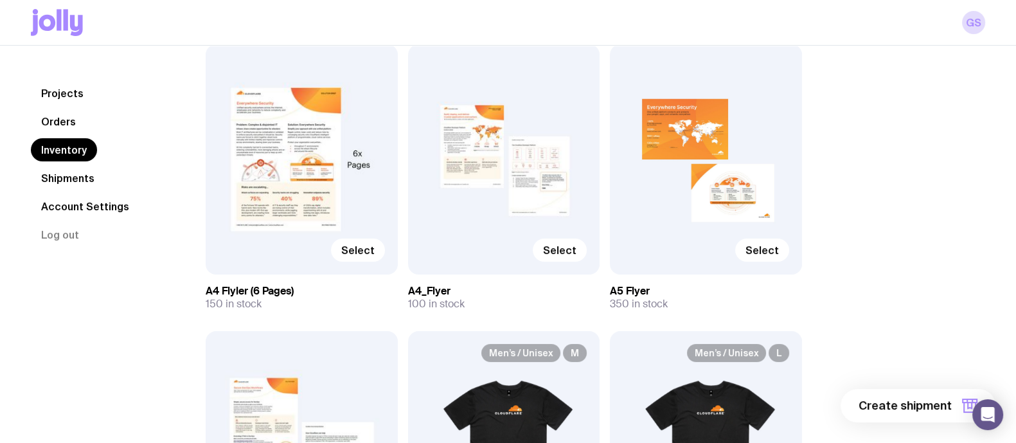
scroll to position [160, 0]
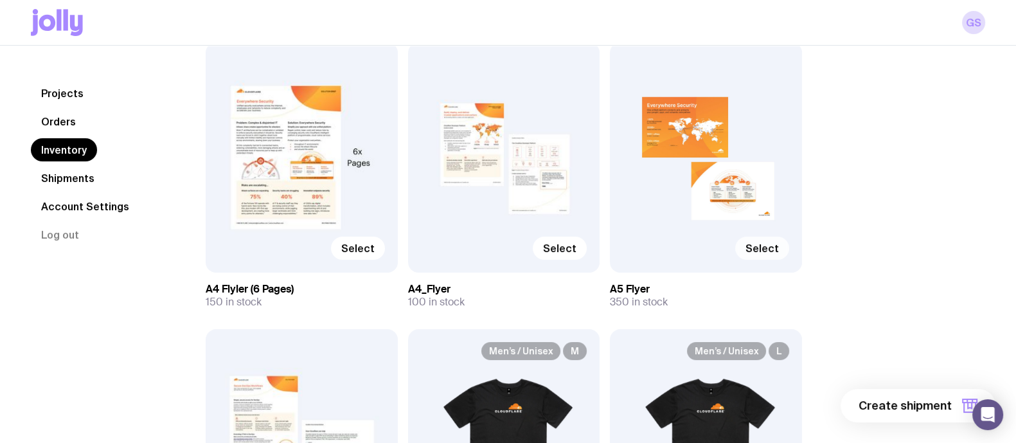
click at [764, 249] on span "Select" at bounding box center [761, 248] width 33 height 13
click at [0, 0] on input "Select" at bounding box center [0, 0] width 0 height 0
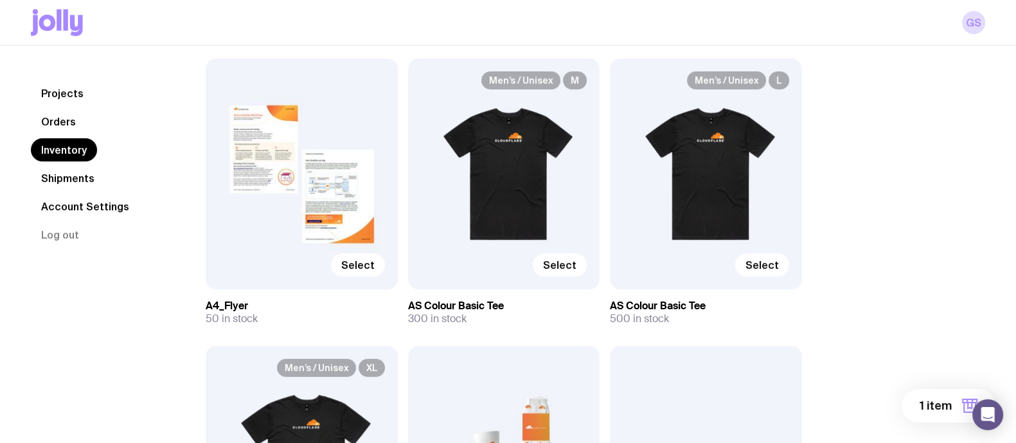
scroll to position [431, 0]
click at [545, 264] on label "Select" at bounding box center [559, 263] width 54 height 23
click at [0, 0] on input "Select" at bounding box center [0, 0] width 0 height 0
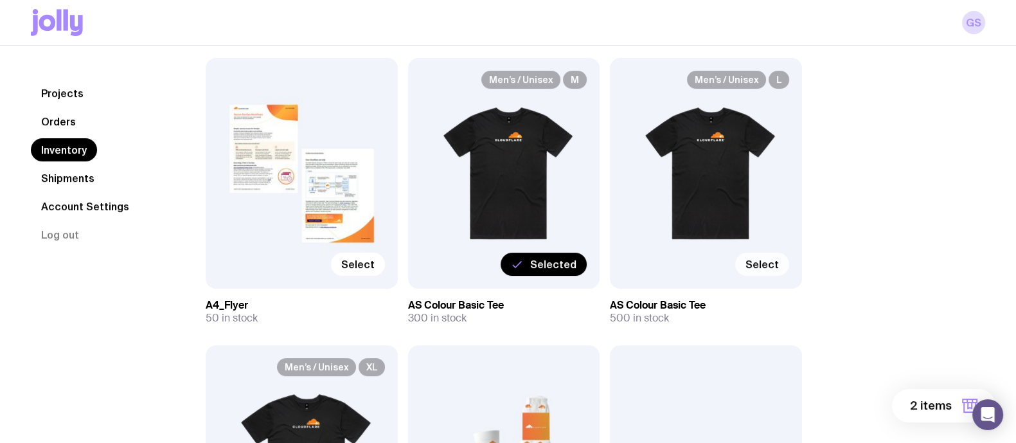
click at [748, 259] on span "Select" at bounding box center [761, 264] width 33 height 13
click at [0, 0] on input "Select" at bounding box center [0, 0] width 0 height 0
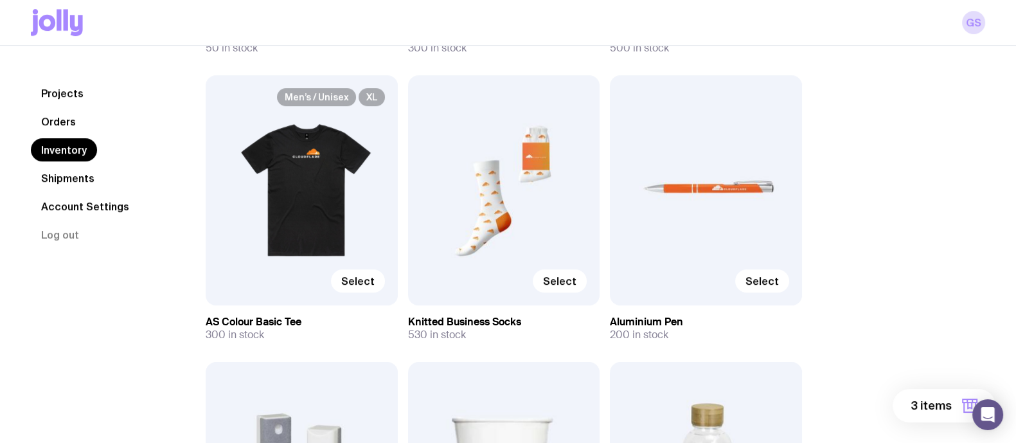
scroll to position [703, 0]
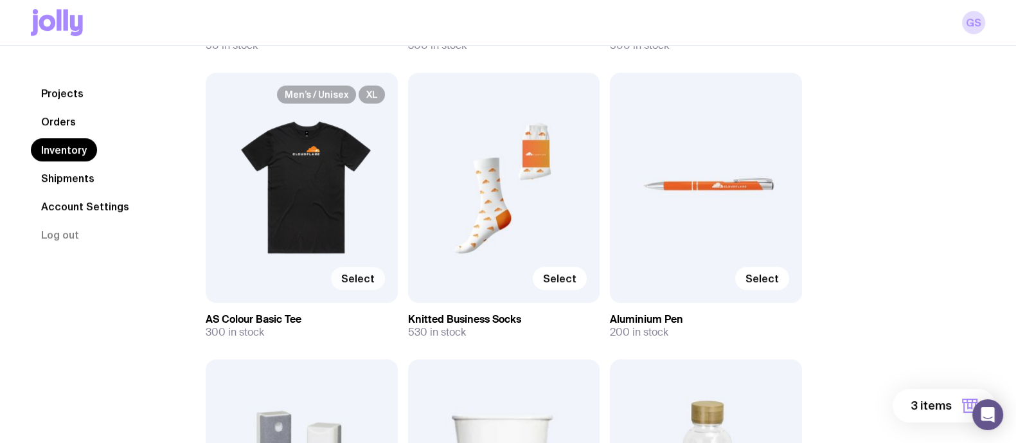
click at [360, 272] on span "Select" at bounding box center [357, 278] width 33 height 13
click at [0, 0] on input "Select" at bounding box center [0, 0] width 0 height 0
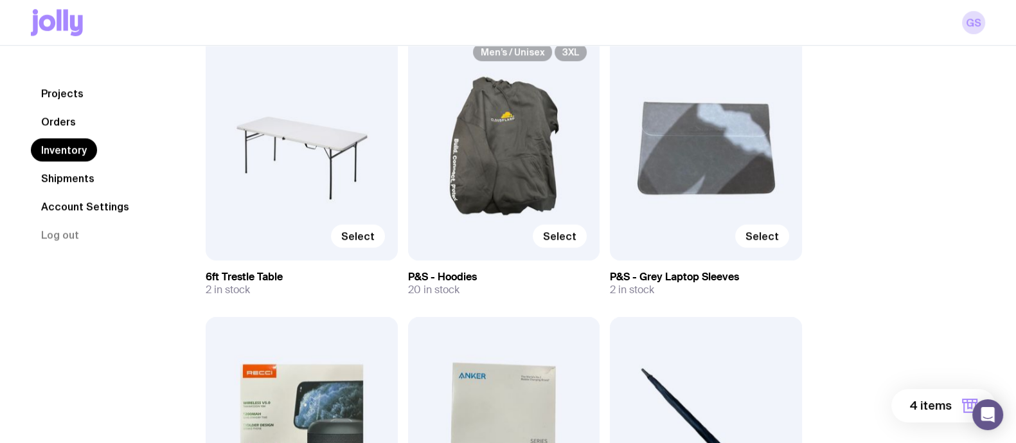
scroll to position [1310, 0]
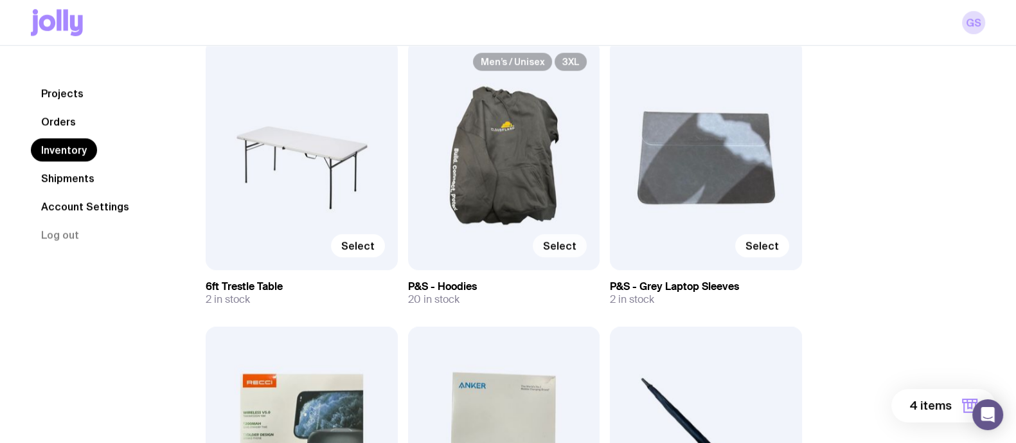
click at [575, 245] on span "Select" at bounding box center [559, 245] width 33 height 13
click at [0, 0] on input "Select" at bounding box center [0, 0] width 0 height 0
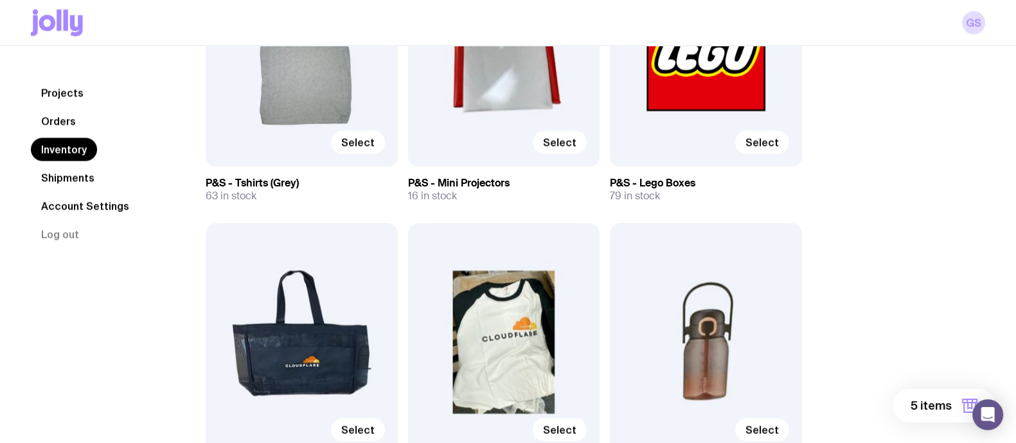
scroll to position [2286, 0]
click at [768, 140] on span "Select" at bounding box center [761, 142] width 33 height 13
click at [0, 0] on input "Select" at bounding box center [0, 0] width 0 height 0
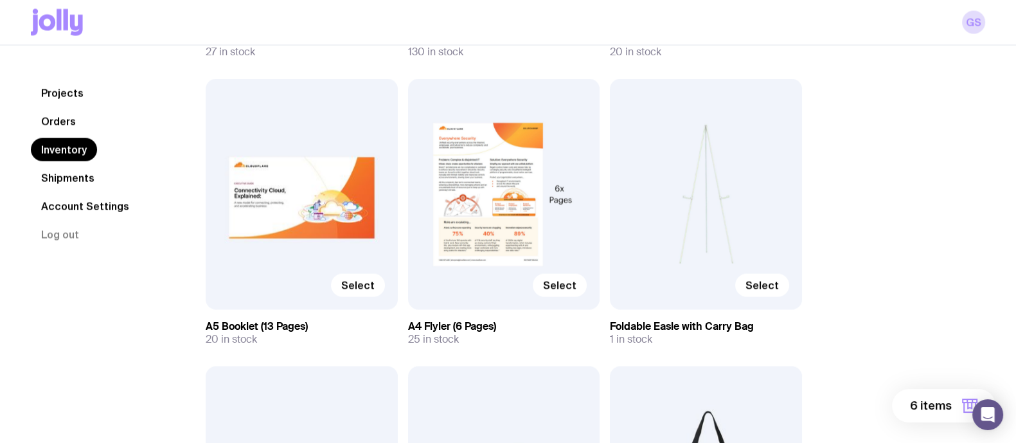
scroll to position [3291, 0]
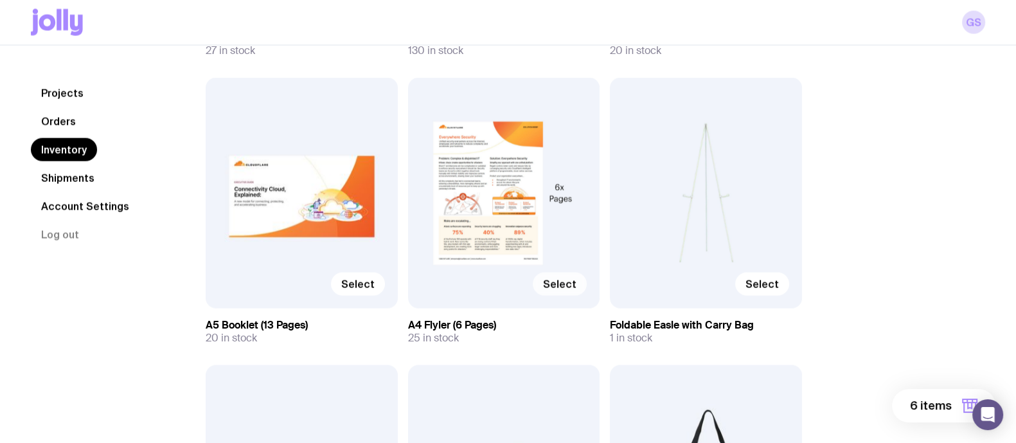
click at [554, 285] on span "Select" at bounding box center [559, 283] width 33 height 13
click at [0, 0] on input "Select" at bounding box center [0, 0] width 0 height 0
click at [356, 283] on span "Select" at bounding box center [357, 283] width 33 height 13
click at [0, 0] on input "Select" at bounding box center [0, 0] width 0 height 0
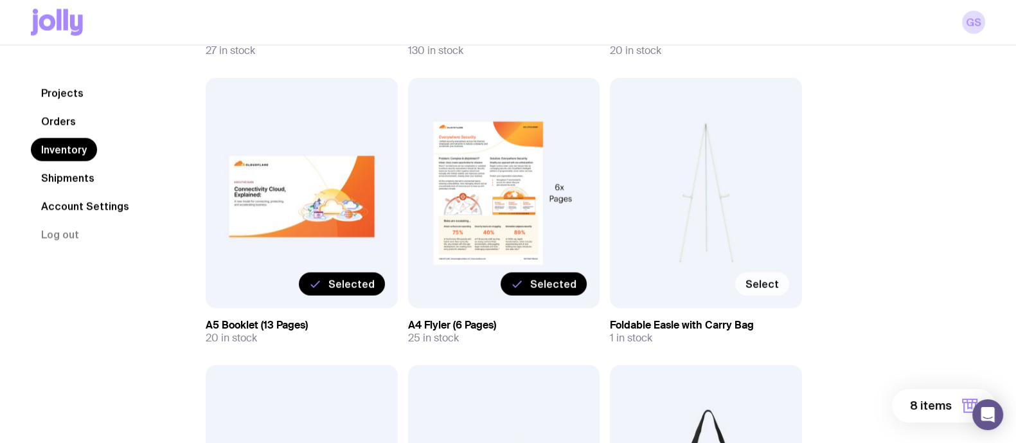
click at [757, 289] on span "Select" at bounding box center [761, 283] width 33 height 13
click at [0, 0] on input "Select" at bounding box center [0, 0] width 0 height 0
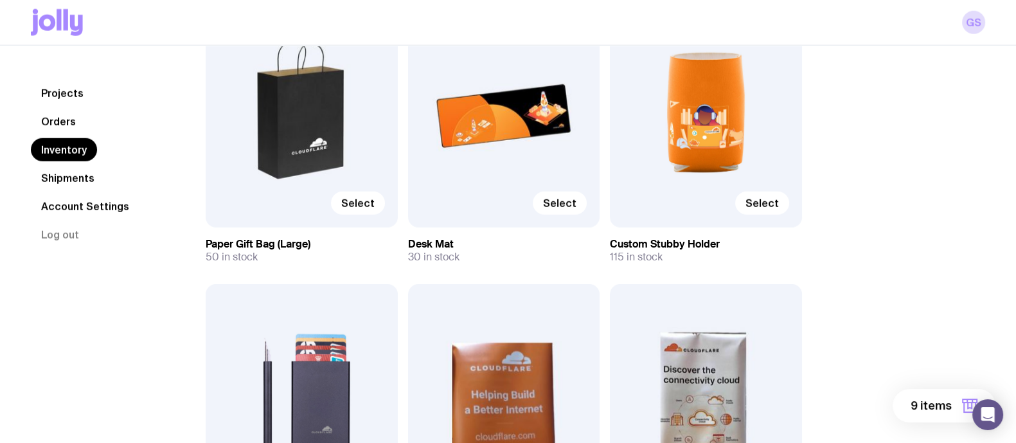
scroll to position [4234, 0]
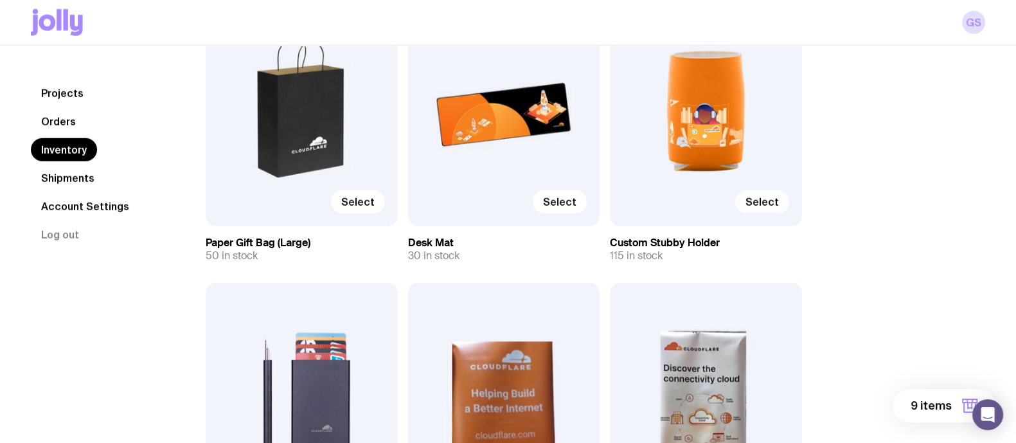
click at [759, 191] on label "Select" at bounding box center [762, 201] width 54 height 23
click at [0, 0] on input "Select" at bounding box center [0, 0] width 0 height 0
click at [543, 197] on label "Select" at bounding box center [559, 201] width 54 height 23
click at [0, 0] on input "Select" at bounding box center [0, 0] width 0 height 0
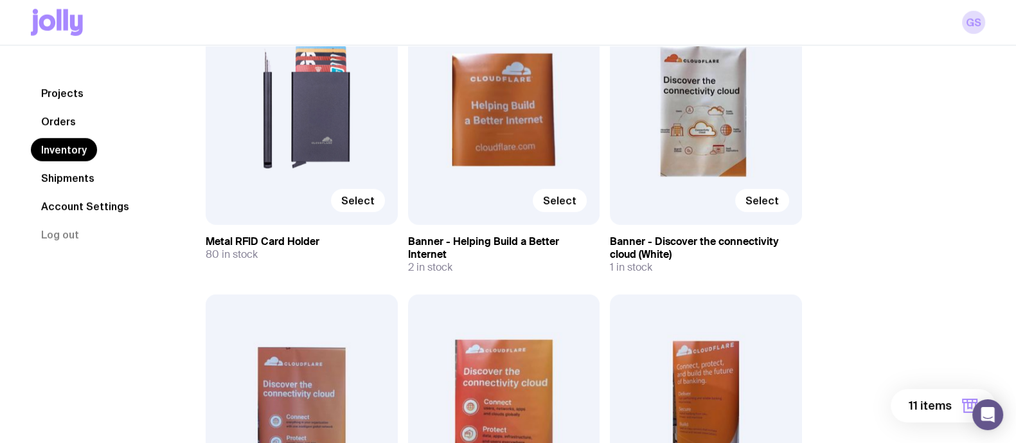
scroll to position [4534, 0]
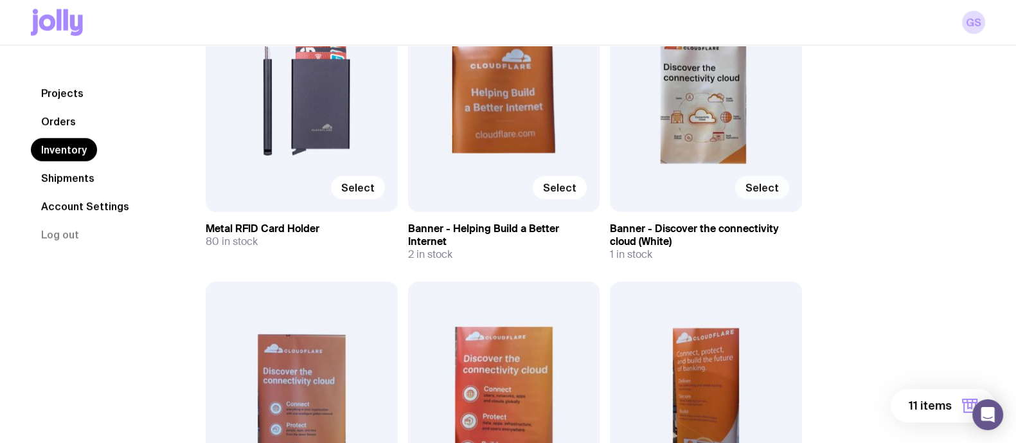
click at [777, 194] on label "Select" at bounding box center [762, 187] width 54 height 23
click at [0, 0] on input "Select" at bounding box center [0, 0] width 0 height 0
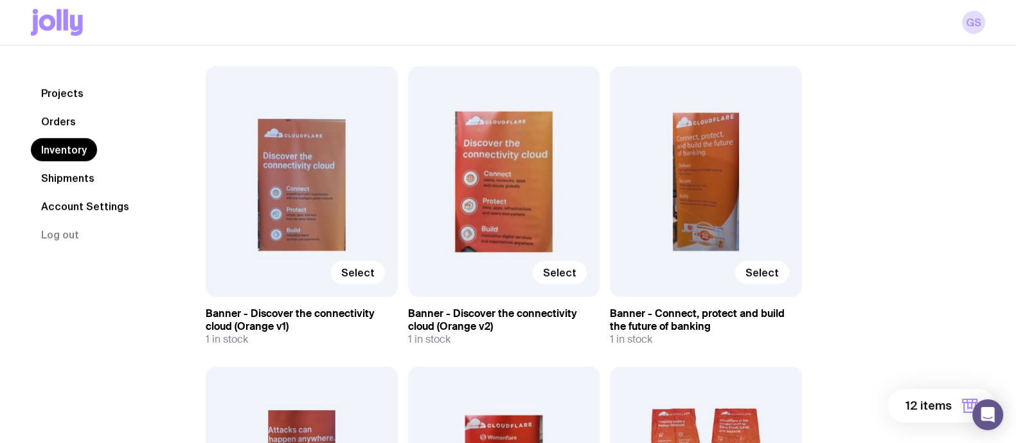
scroll to position [4753, 0]
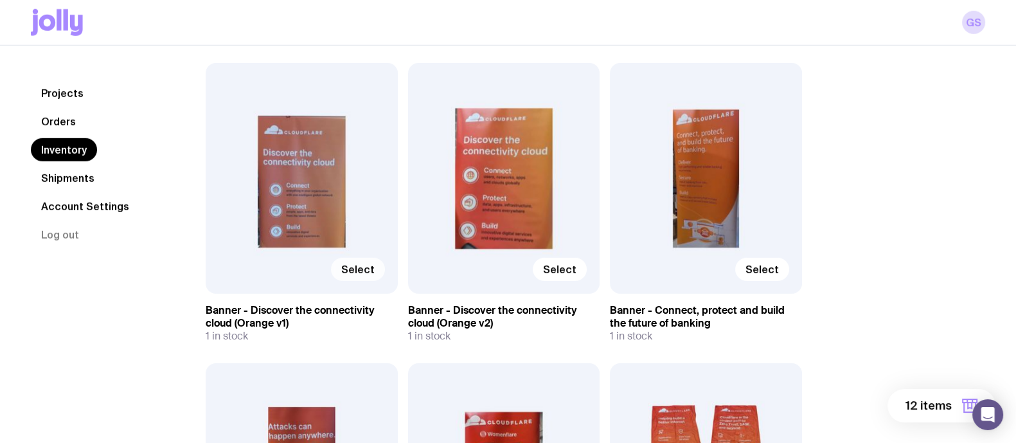
click at [351, 261] on label "Select" at bounding box center [358, 269] width 54 height 23
click at [0, 0] on input "Select" at bounding box center [0, 0] width 0 height 0
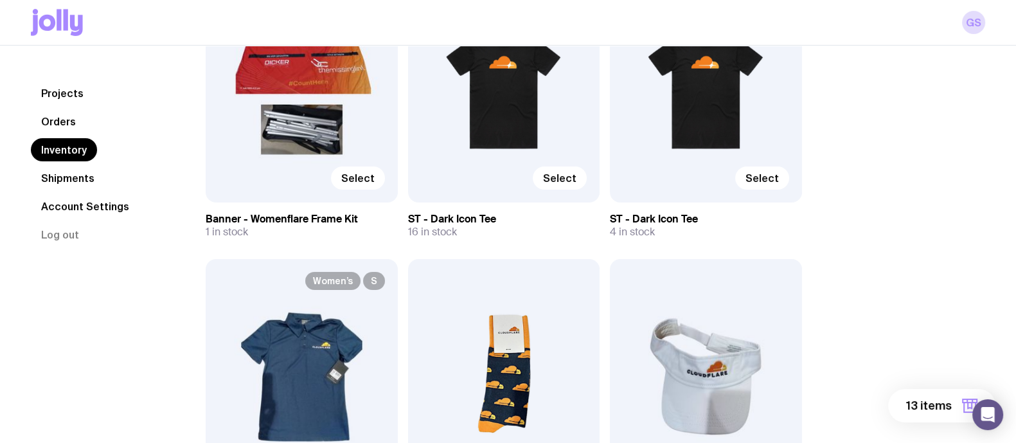
scroll to position [5410, 0]
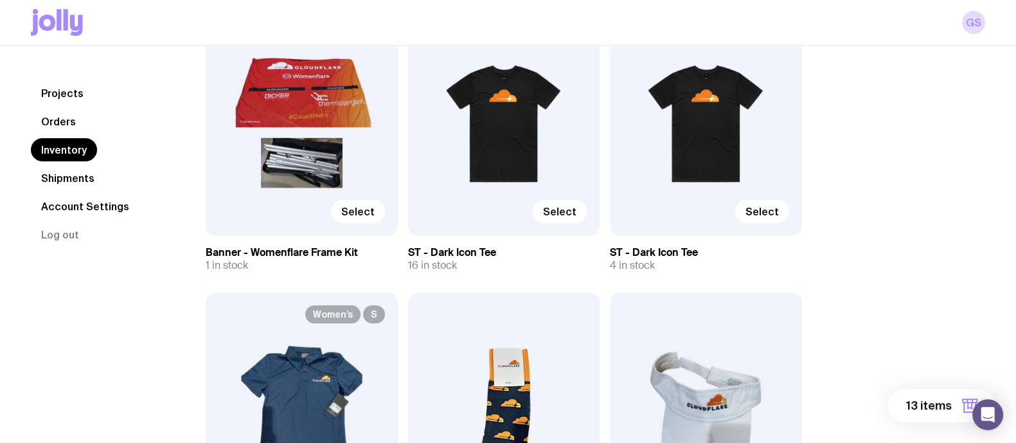
click at [592, 205] on div "Men’s / Unisex M Select" at bounding box center [504, 120] width 192 height 230
click at [570, 211] on span "Select" at bounding box center [559, 211] width 33 height 13
click at [0, 0] on input "Select" at bounding box center [0, 0] width 0 height 0
click at [533, 215] on span "Selected" at bounding box center [553, 211] width 46 height 13
click at [0, 0] on input "Selected" at bounding box center [0, 0] width 0 height 0
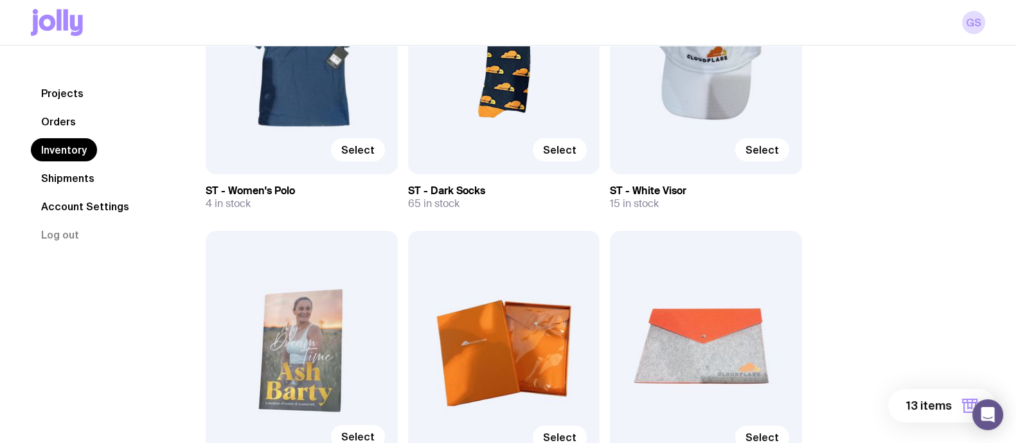
scroll to position [5710, 0]
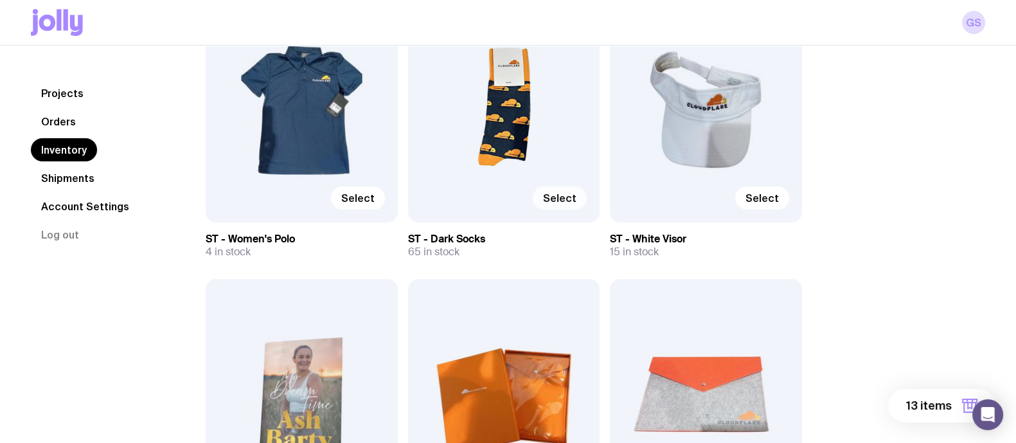
click at [543, 194] on label "Select" at bounding box center [559, 197] width 54 height 23
click at [0, 0] on input "Select" at bounding box center [0, 0] width 0 height 0
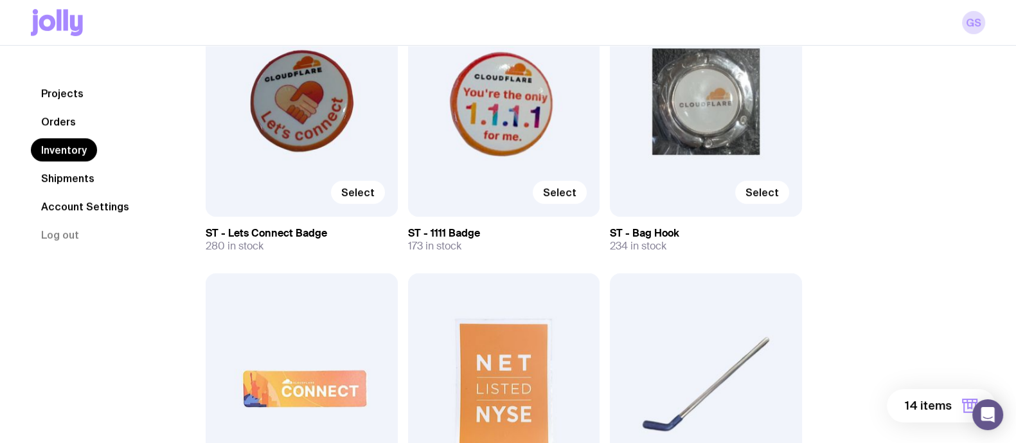
scroll to position [6861, 0]
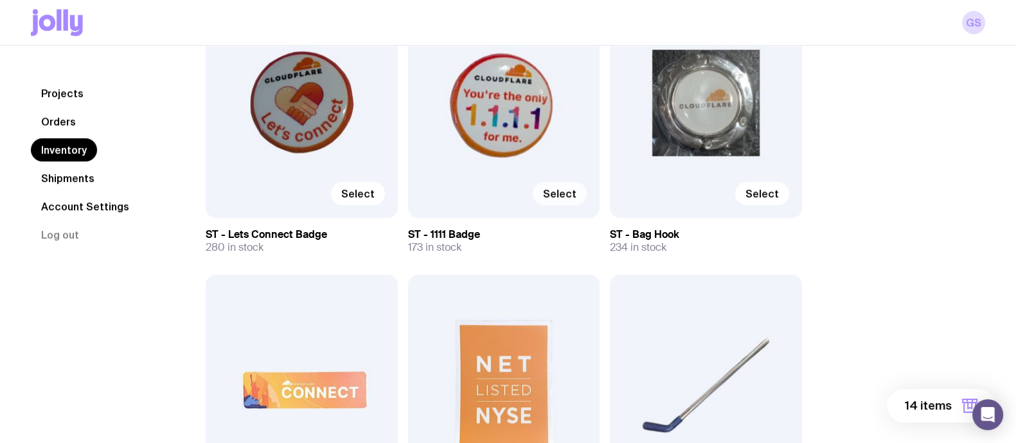
click at [572, 193] on span "Select" at bounding box center [559, 193] width 33 height 13
click at [0, 0] on input "Select" at bounding box center [0, 0] width 0 height 0
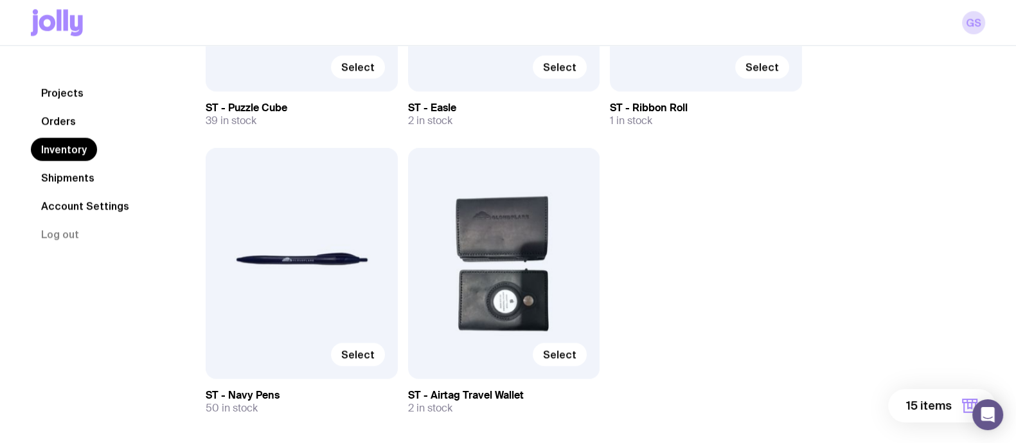
scroll to position [8192, 0]
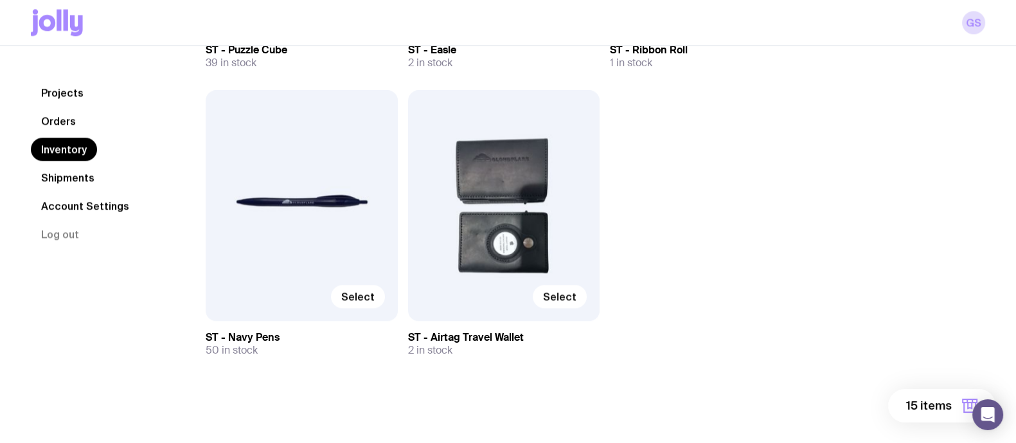
click at [912, 398] on span "15 items" at bounding box center [929, 405] width 46 height 15
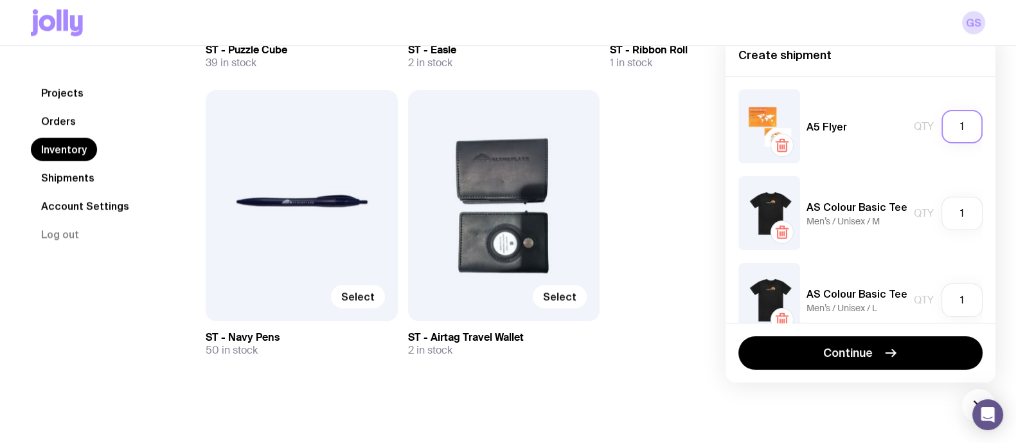
click at [949, 130] on input "1" at bounding box center [961, 126] width 41 height 33
type input "100"
drag, startPoint x: 956, startPoint y: 213, endPoint x: 928, endPoint y: 213, distance: 28.3
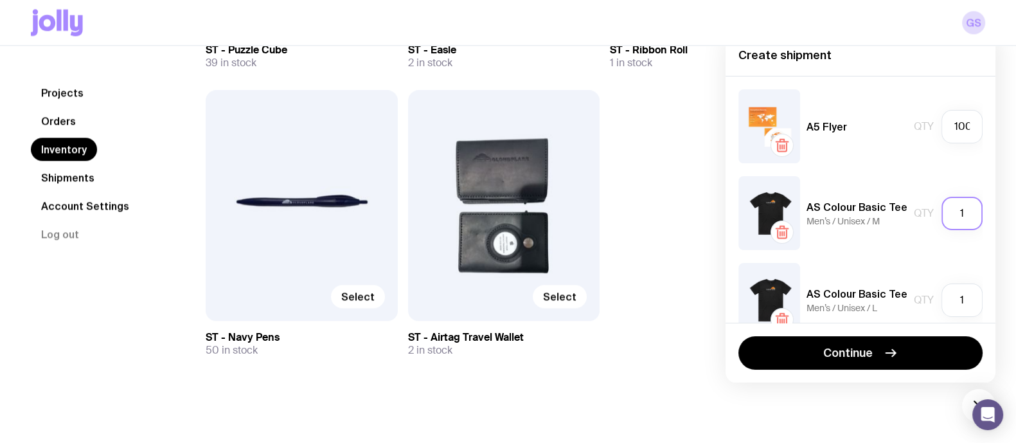
click at [928, 213] on div "Qty 1" at bounding box center [947, 213] width 69 height 33
type input "5"
type input "50"
drag, startPoint x: 959, startPoint y: 297, endPoint x: 927, endPoint y: 297, distance: 32.1
click at [927, 297] on div "Qty 1" at bounding box center [947, 299] width 69 height 33
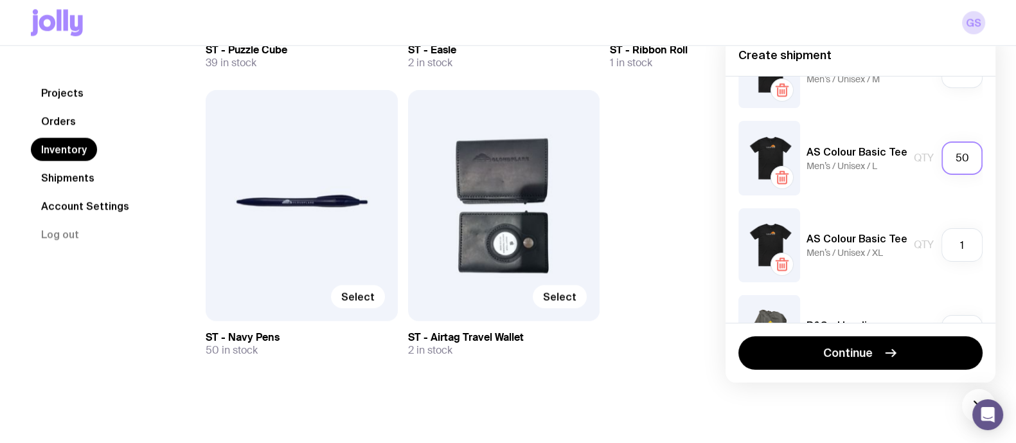
scroll to position [145, 0]
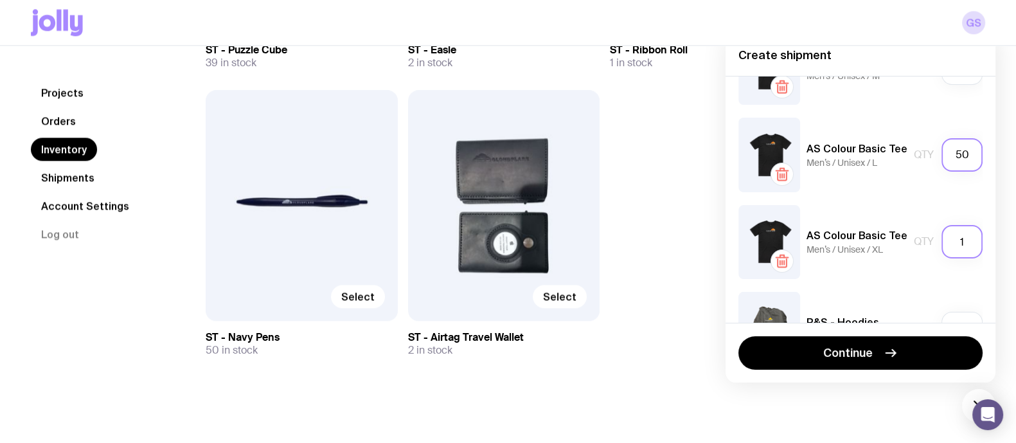
type input "50"
drag, startPoint x: 960, startPoint y: 241, endPoint x: 943, endPoint y: 240, distance: 17.4
click at [943, 240] on input "1" at bounding box center [961, 241] width 41 height 33
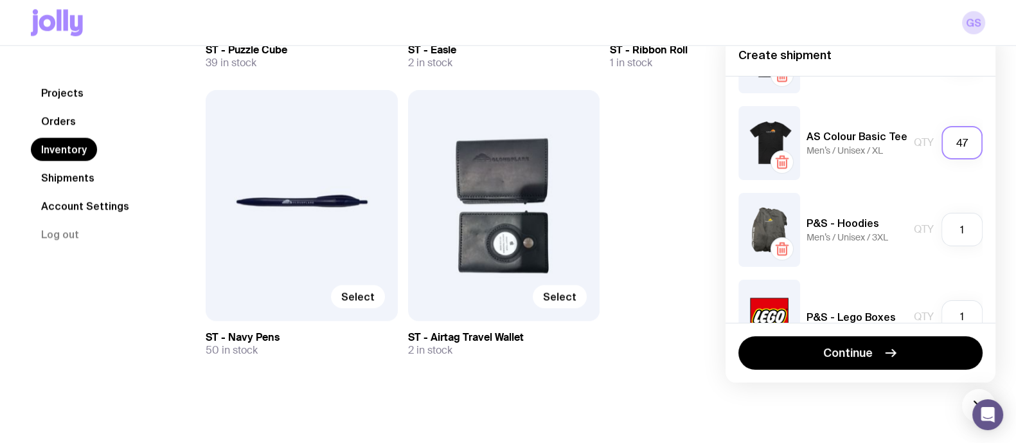
scroll to position [245, 0]
type input "47"
drag, startPoint x: 943, startPoint y: 239, endPoint x: 958, endPoint y: 229, distance: 17.6
click at [958, 229] on input "1" at bounding box center [961, 228] width 41 height 33
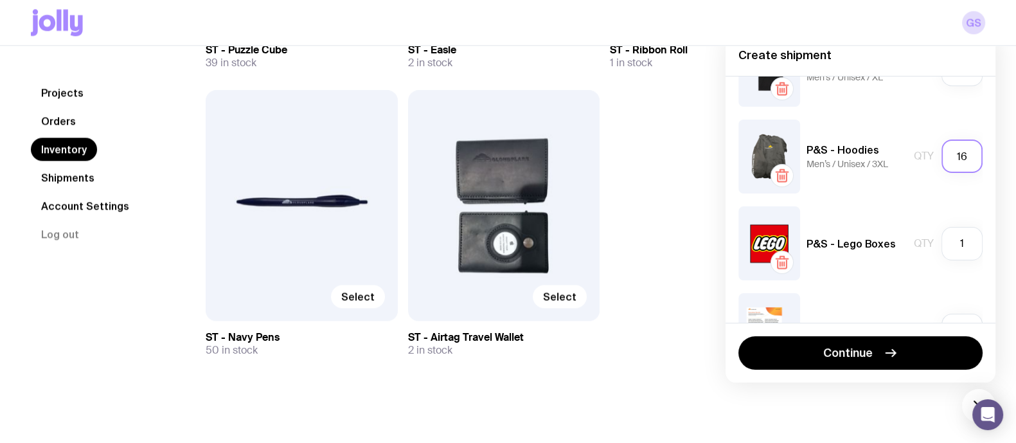
scroll to position [319, 0]
type input "16"
drag, startPoint x: 958, startPoint y: 229, endPoint x: 925, endPoint y: 231, distance: 32.8
click at [925, 231] on div "Qty 1" at bounding box center [947, 241] width 69 height 33
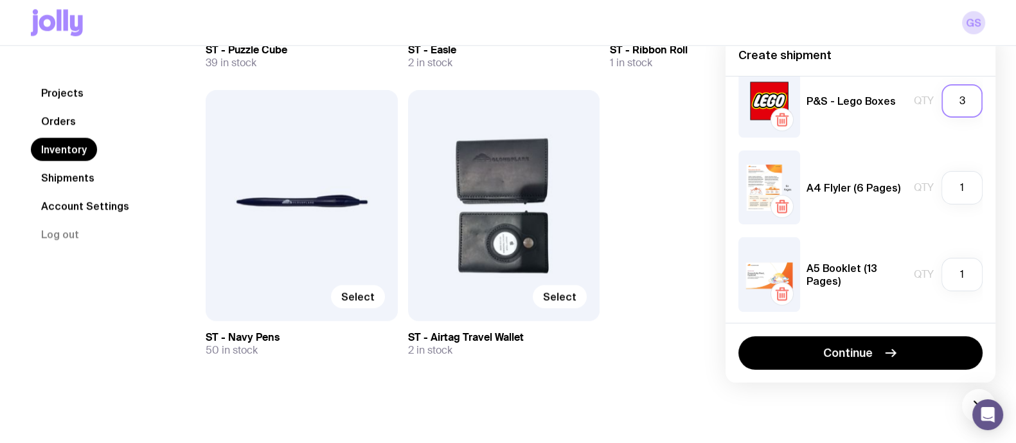
scroll to position [462, 0]
type input "3"
click at [970, 180] on div "A5 Flyer Qty 100 AS Colour Basic Tee Men’s / Unisex / M Qty 50 AS Colour Basic …" at bounding box center [860, 199] width 270 height 247
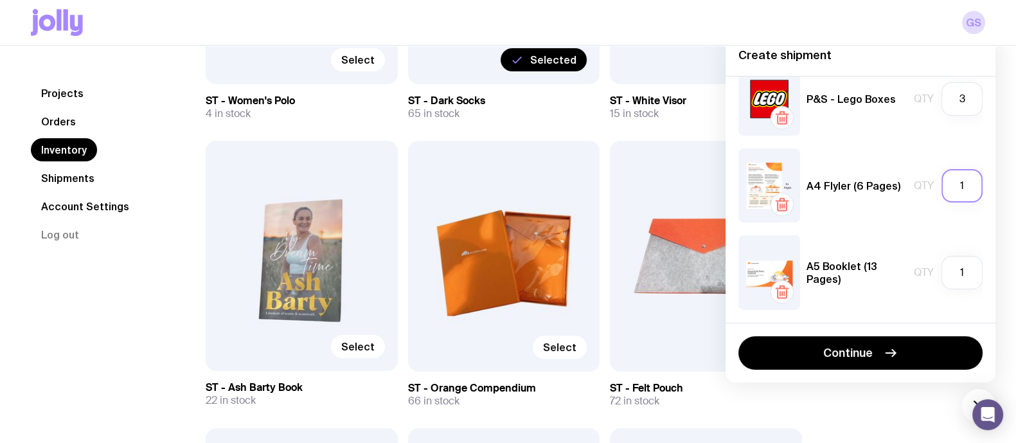
scroll to position [5834, 0]
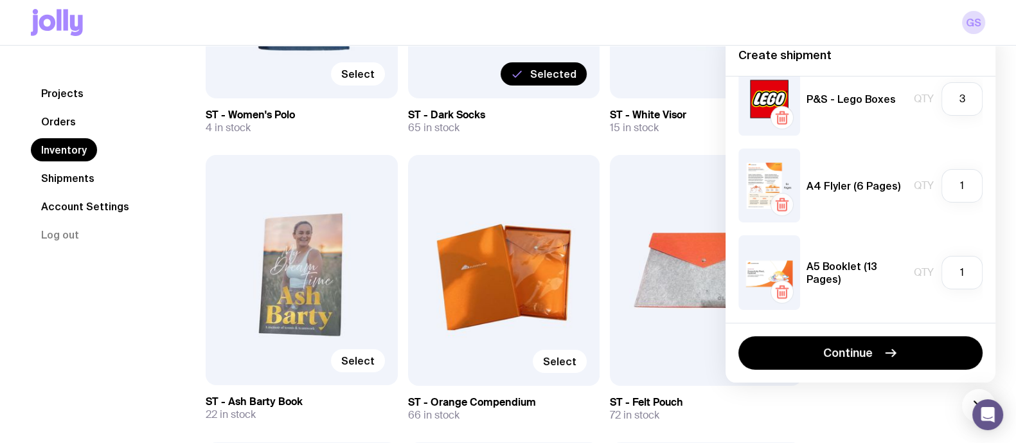
click at [782, 211] on icon "button" at bounding box center [781, 204] width 15 height 15
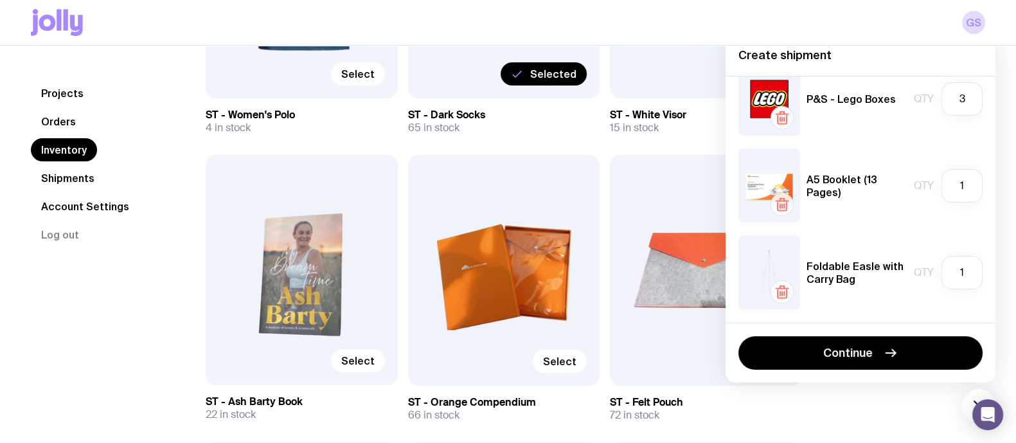
click at [775, 207] on icon "button" at bounding box center [781, 204] width 15 height 15
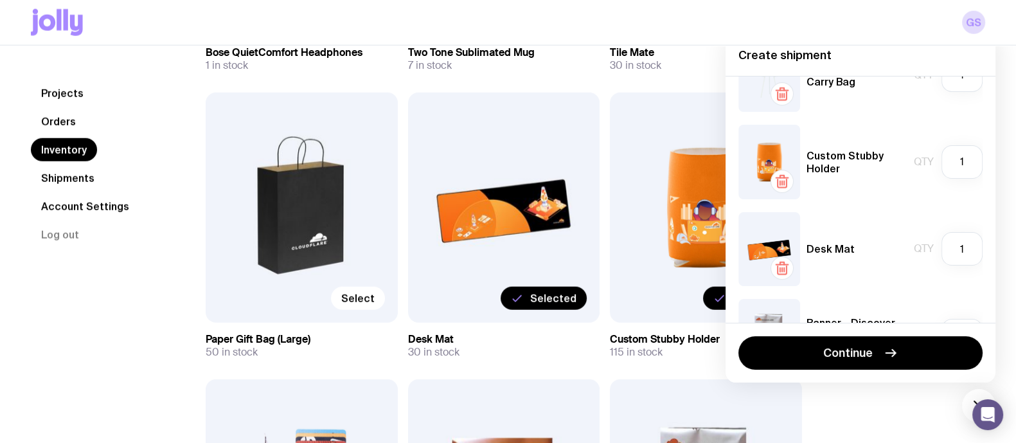
scroll to position [4134, 0]
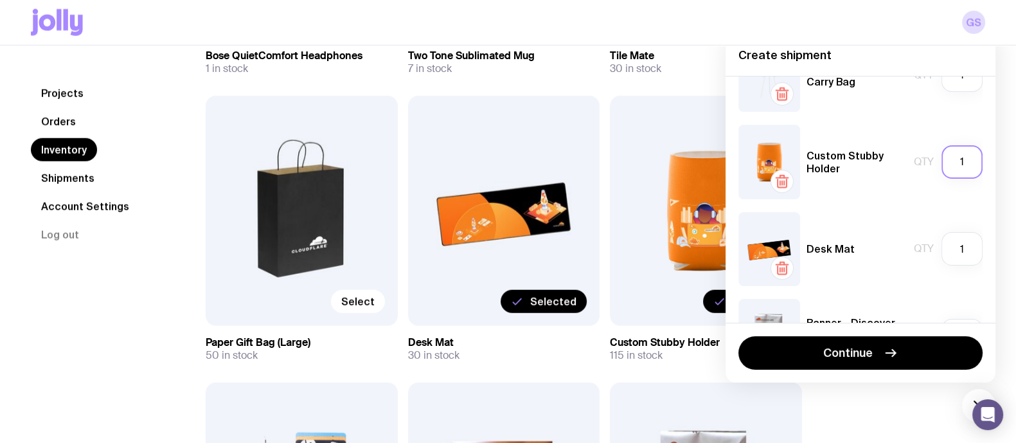
click at [962, 161] on input "1" at bounding box center [961, 161] width 41 height 33
type input "115"
drag, startPoint x: 956, startPoint y: 250, endPoint x: 944, endPoint y: 244, distance: 13.5
click at [944, 244] on input "1" at bounding box center [961, 248] width 41 height 33
type input "0"
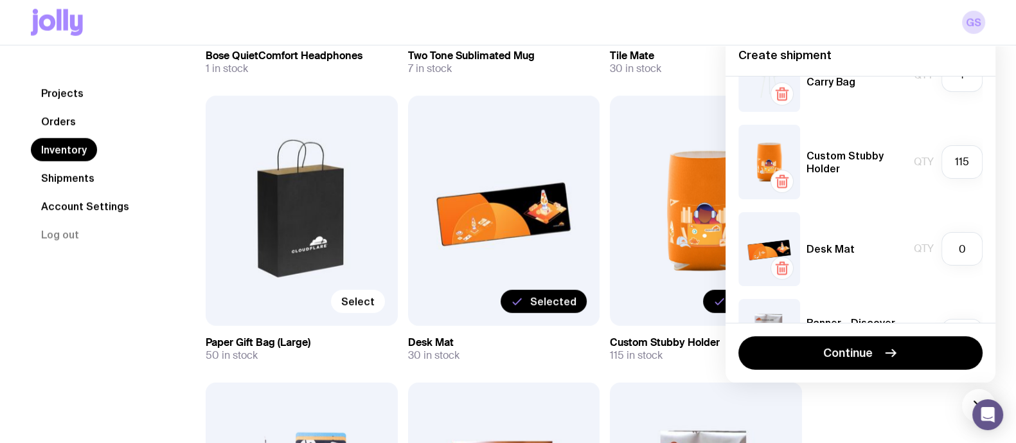
click at [778, 266] on icon "button" at bounding box center [781, 267] width 15 height 15
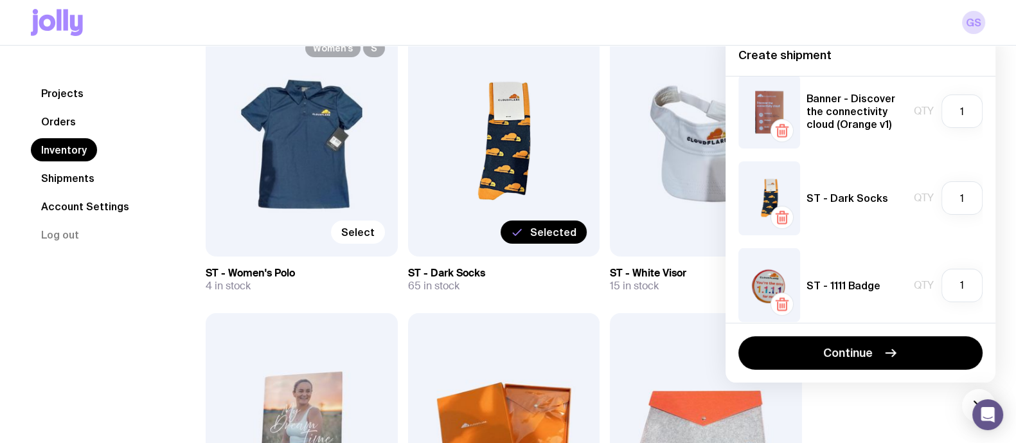
scroll to position [5688, 0]
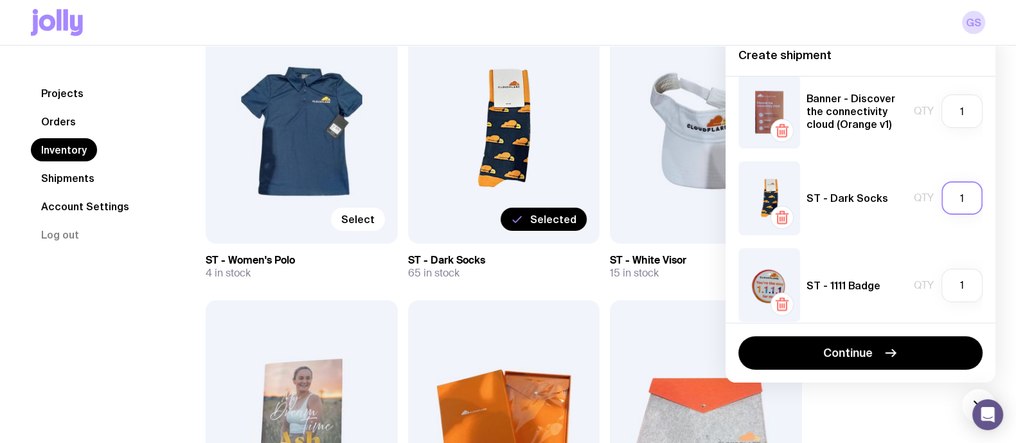
drag, startPoint x: 947, startPoint y: 195, endPoint x: 962, endPoint y: 191, distance: 15.9
click at [962, 191] on input "1" at bounding box center [961, 197] width 41 height 33
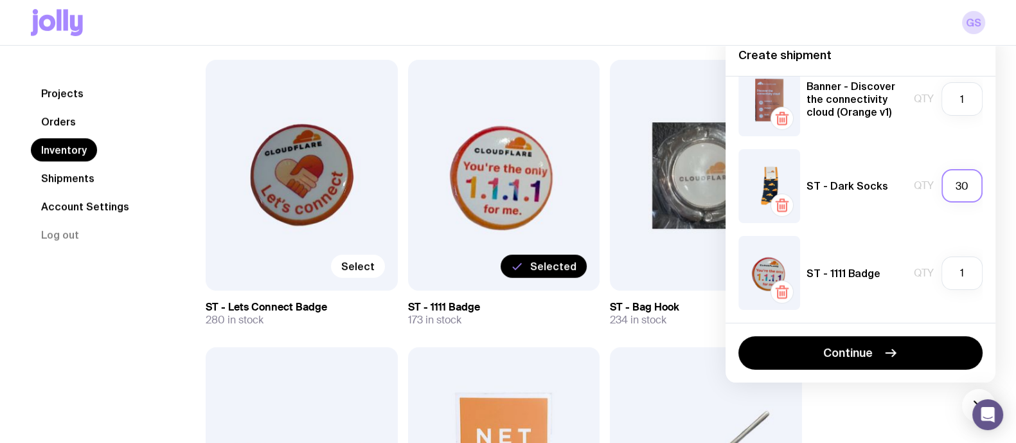
scroll to position [6790, 0]
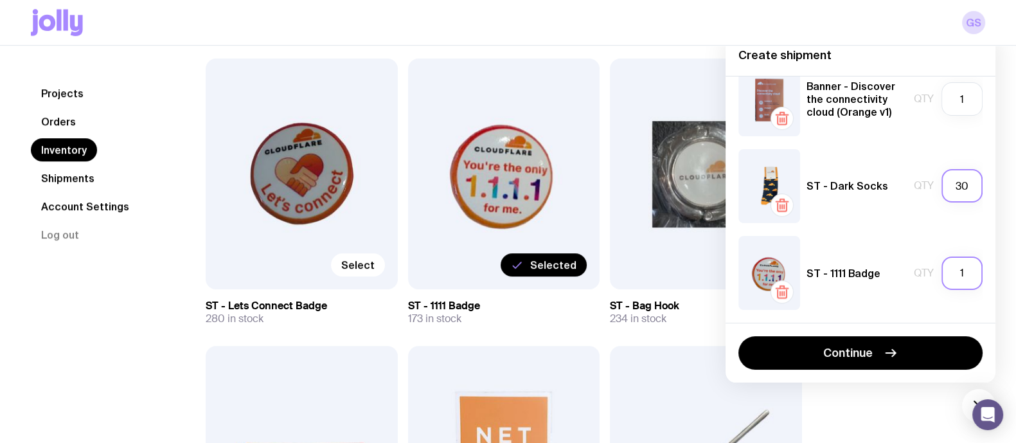
type input "30"
drag, startPoint x: 957, startPoint y: 272, endPoint x: 940, endPoint y: 265, distance: 18.1
click at [941, 265] on input "1" at bounding box center [961, 272] width 41 height 33
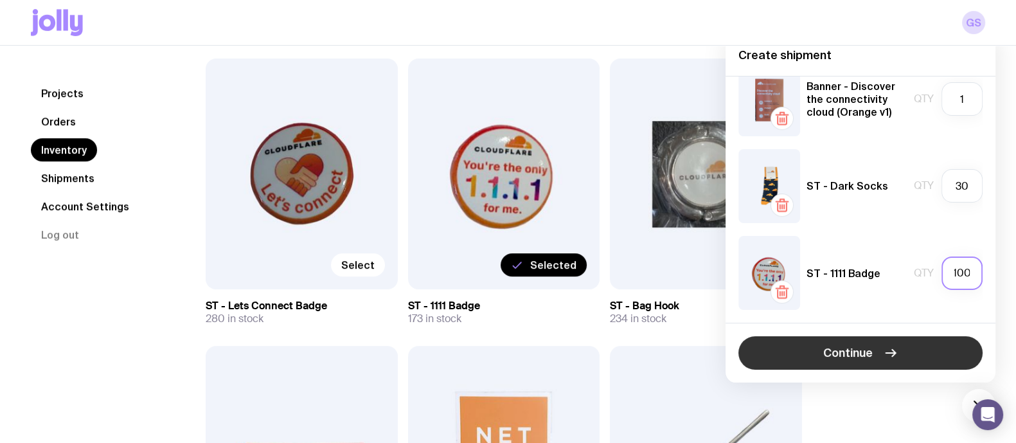
type input "100"
click at [865, 352] on span "Continue" at bounding box center [847, 352] width 49 height 15
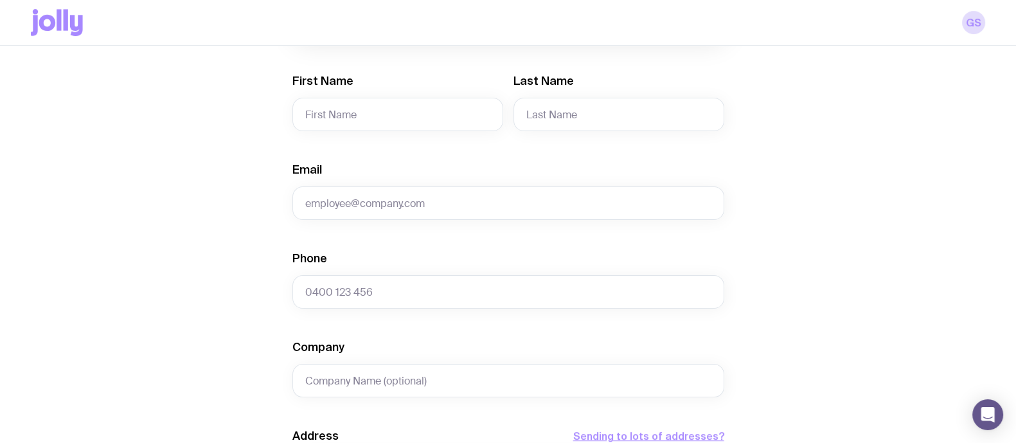
scroll to position [697, 0]
click at [400, 112] on input "First Name" at bounding box center [397, 112] width 211 height 33
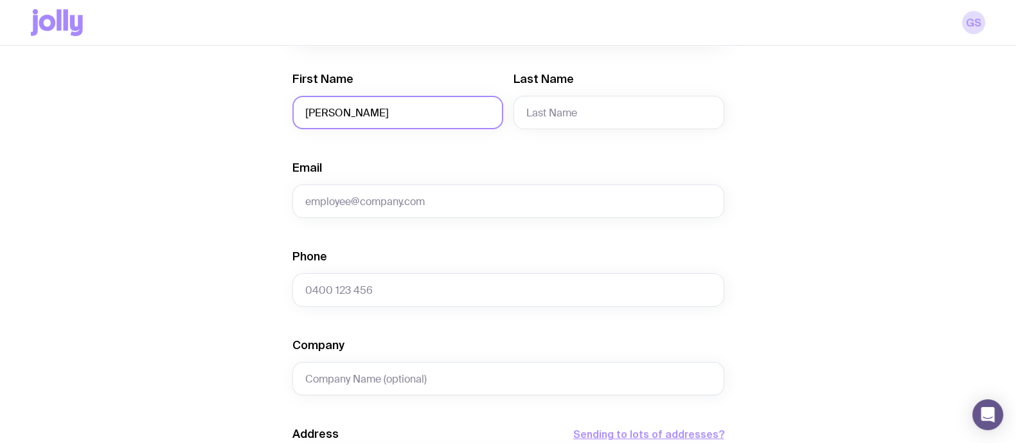
type input "[PERSON_NAME]"
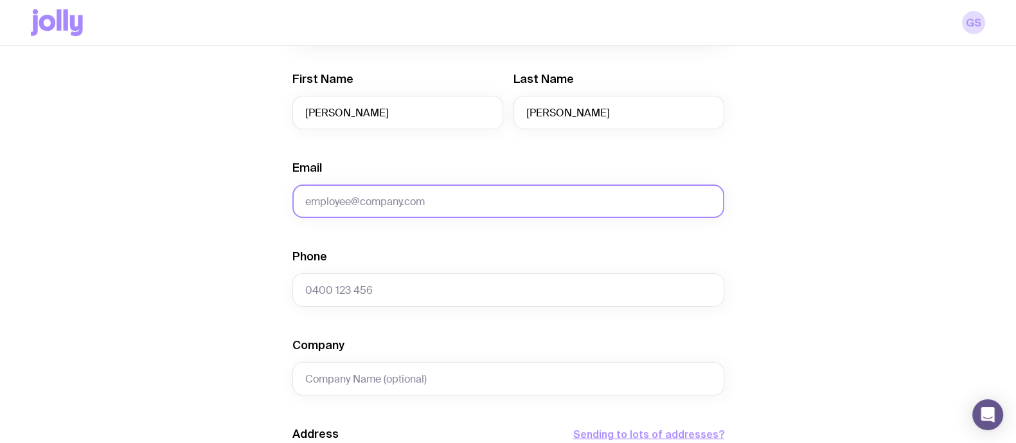
click at [376, 204] on input "Email" at bounding box center [508, 200] width 432 height 33
paste input "[PERSON_NAME][EMAIL_ADDRESS][DOMAIN_NAME]"
type input "[PERSON_NAME][EMAIL_ADDRESS][DOMAIN_NAME]"
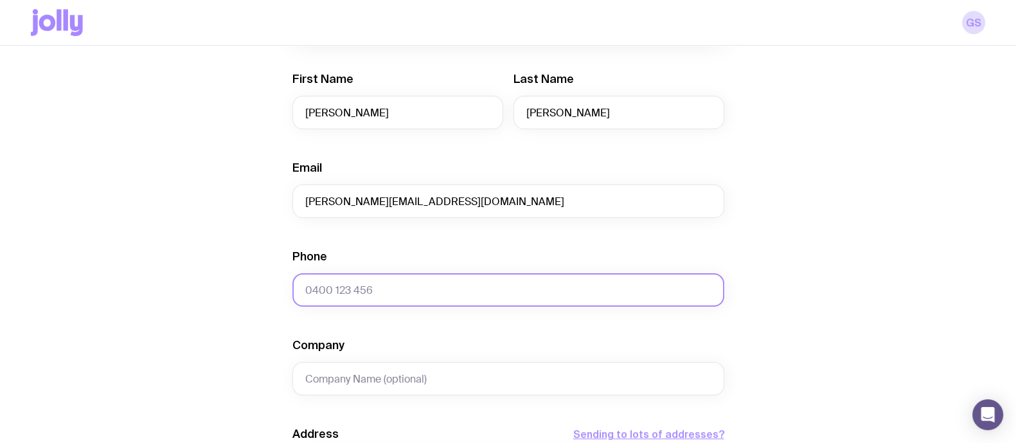
click at [366, 294] on input "Phone" at bounding box center [508, 289] width 432 height 33
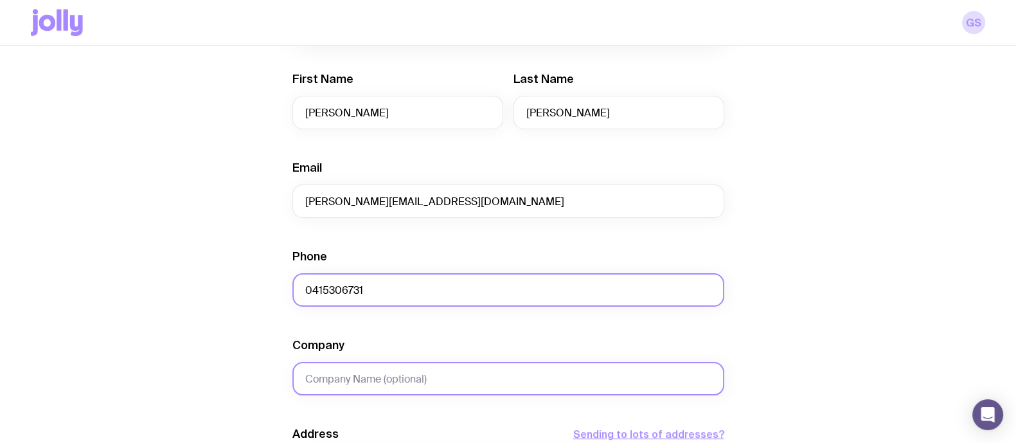
type input "0415306731"
click at [402, 378] on input "Company" at bounding box center [508, 378] width 432 height 33
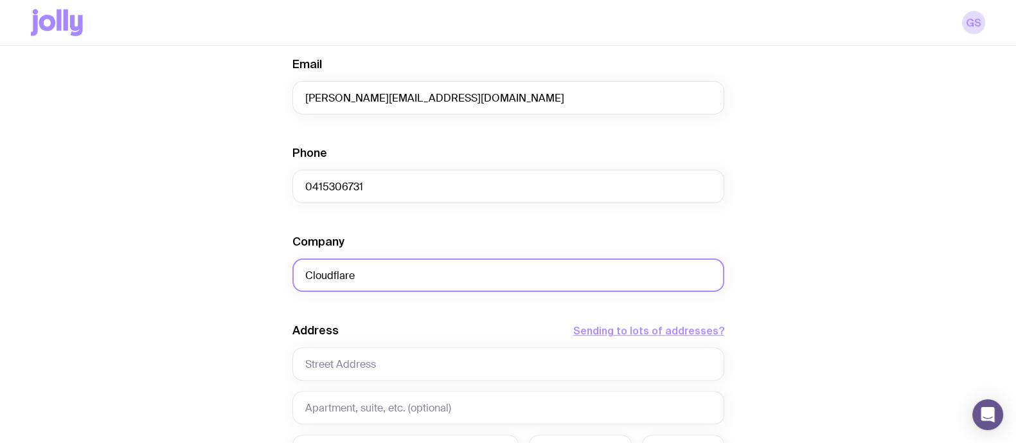
scroll to position [801, 0]
type input "Cloudflare"
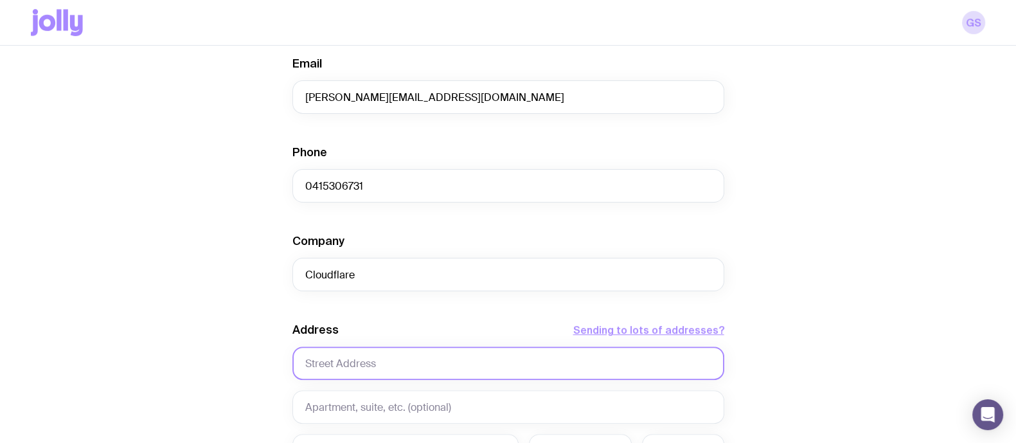
click at [402, 378] on input "text" at bounding box center [508, 362] width 432 height 33
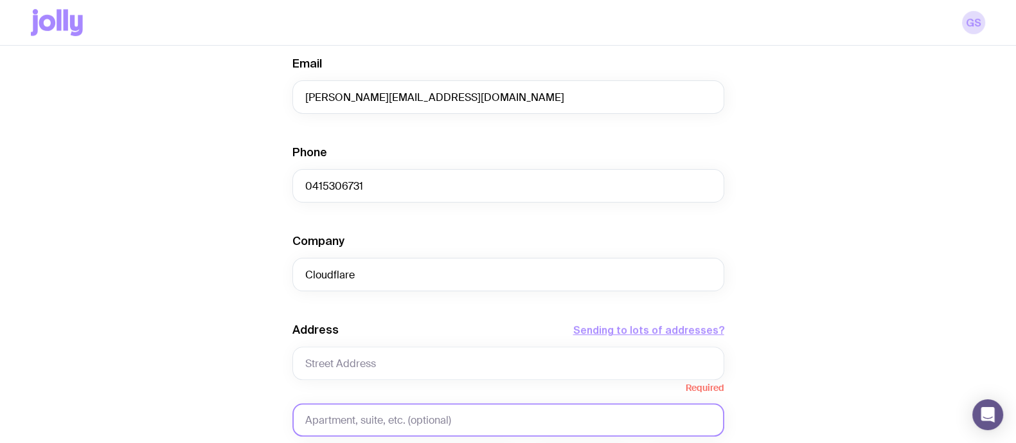
click at [390, 412] on input "text" at bounding box center [508, 419] width 432 height 33
paste input "Dockside Group"
type input "Dockside Group"
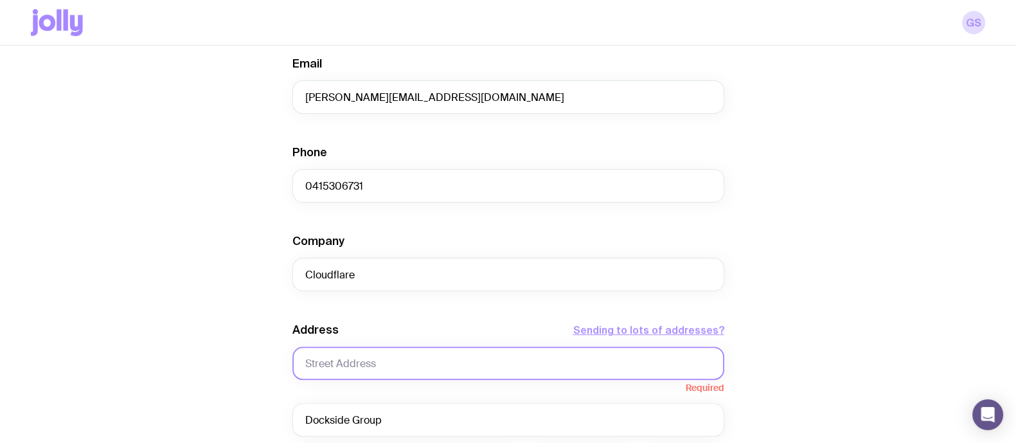
click at [438, 360] on input "text" at bounding box center [508, 362] width 432 height 33
paste input "[STREET_ADDRESS]"
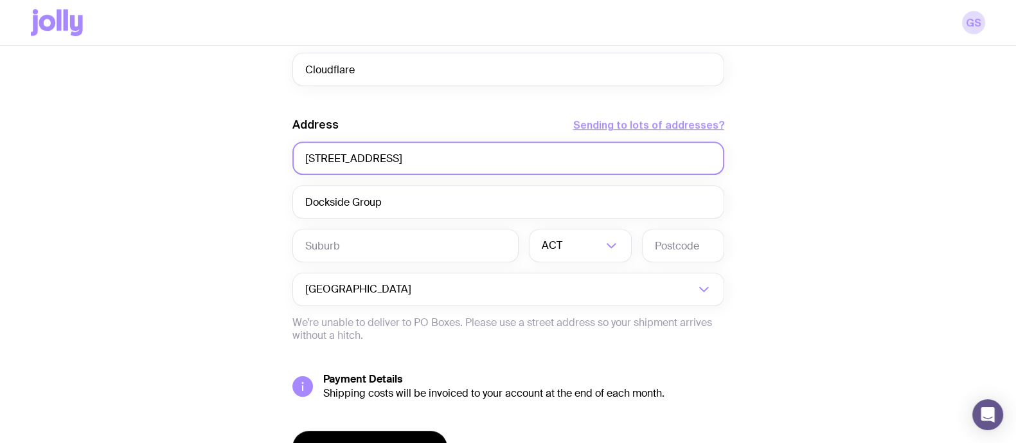
scroll to position [1007, 0]
type input "[STREET_ADDRESS]"
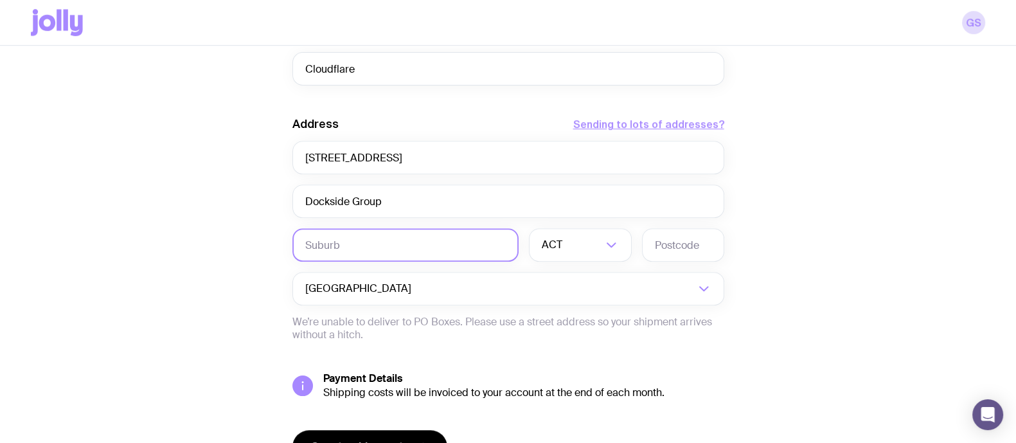
click at [391, 234] on input "text" at bounding box center [405, 244] width 226 height 33
type input "[GEOGRAPHIC_DATA]"
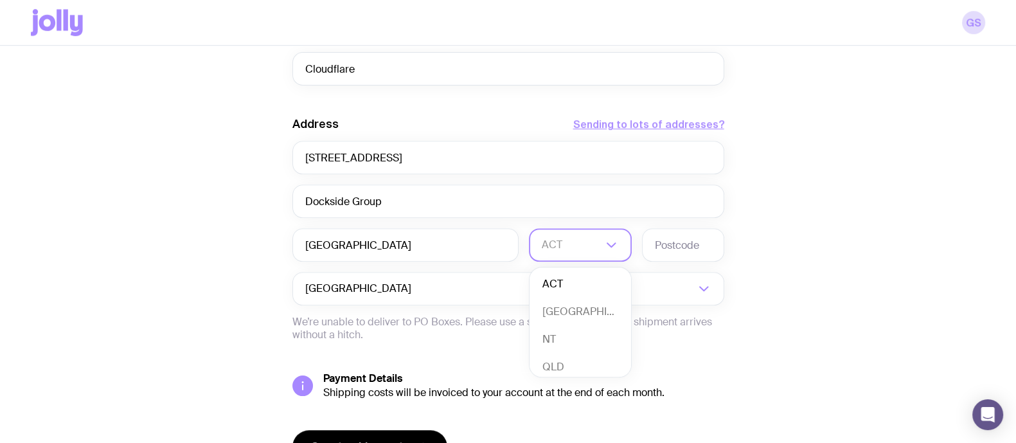
click at [554, 239] on div "ACT" at bounding box center [566, 244] width 75 height 33
click at [569, 323] on li "[GEOGRAPHIC_DATA]" at bounding box center [579, 312] width 101 height 28
click at [679, 234] on input "text" at bounding box center [683, 244] width 82 height 33
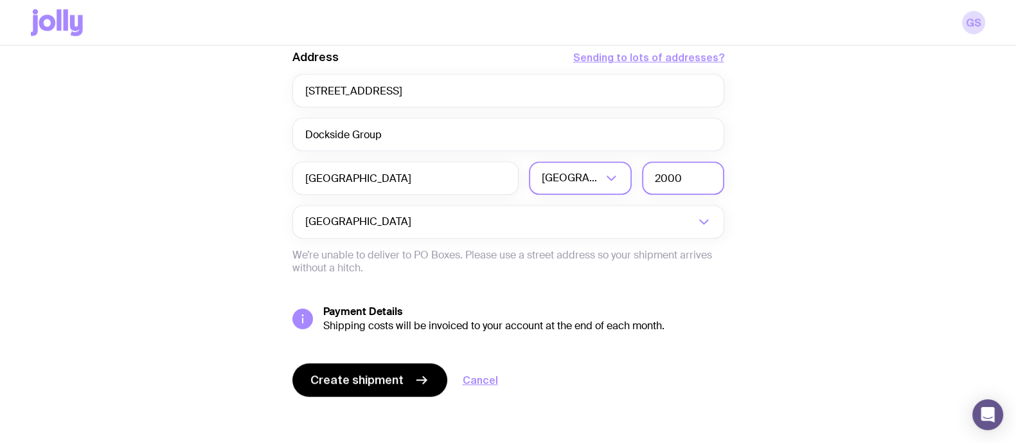
scroll to position [1078, 0]
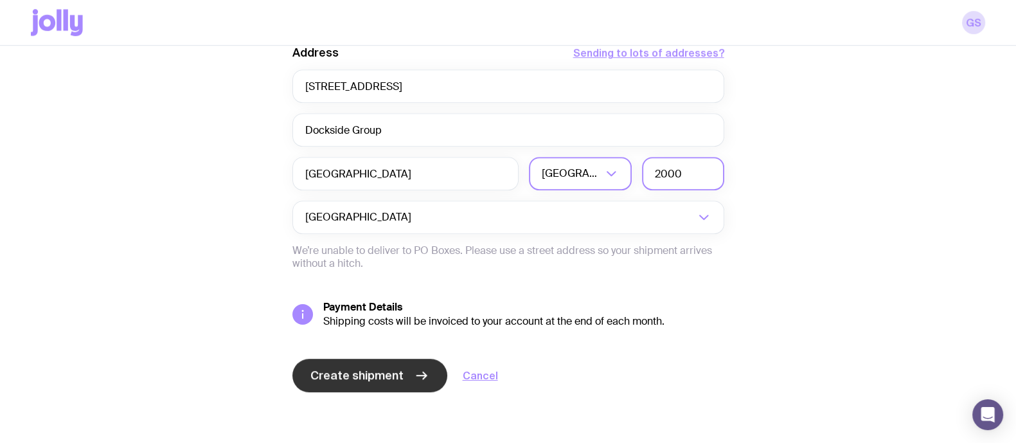
type input "2000"
click at [367, 374] on span "Create shipment" at bounding box center [356, 374] width 93 height 15
